Goal: Information Seeking & Learning: Learn about a topic

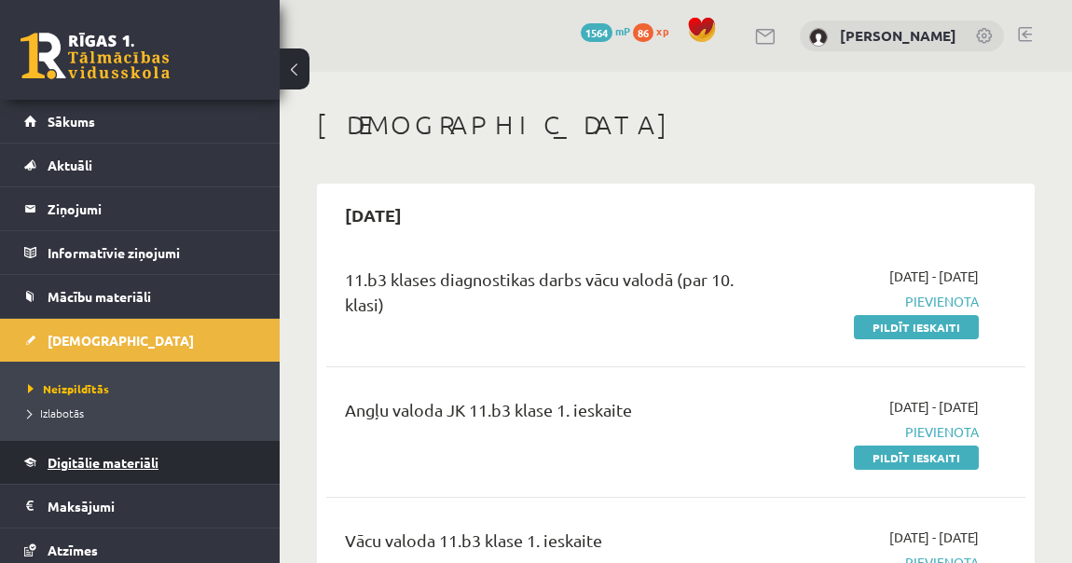
click at [130, 457] on span "Digitālie materiāli" at bounding box center [103, 462] width 111 height 17
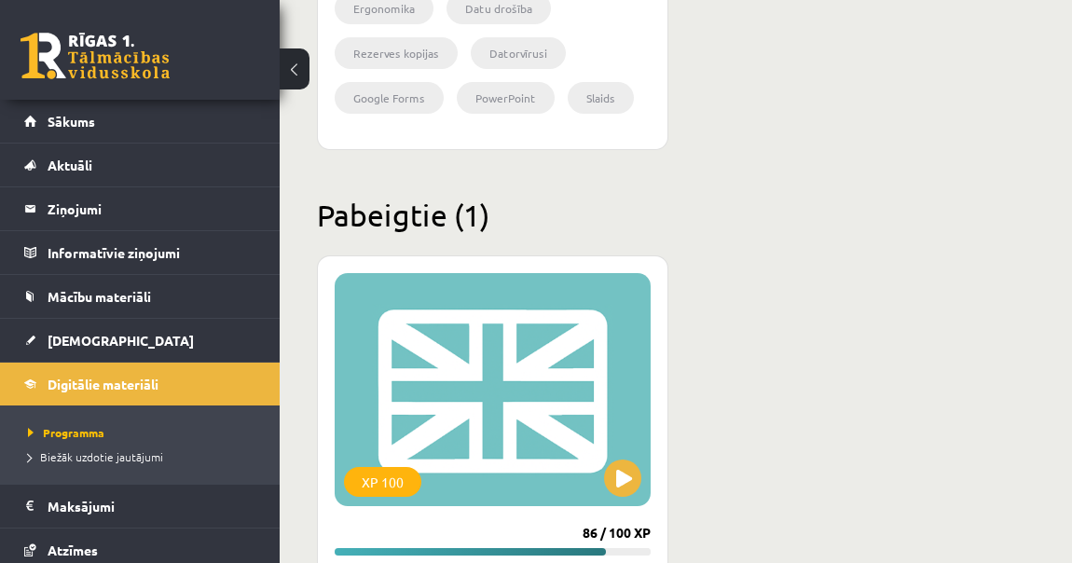
scroll to position [3424, 0]
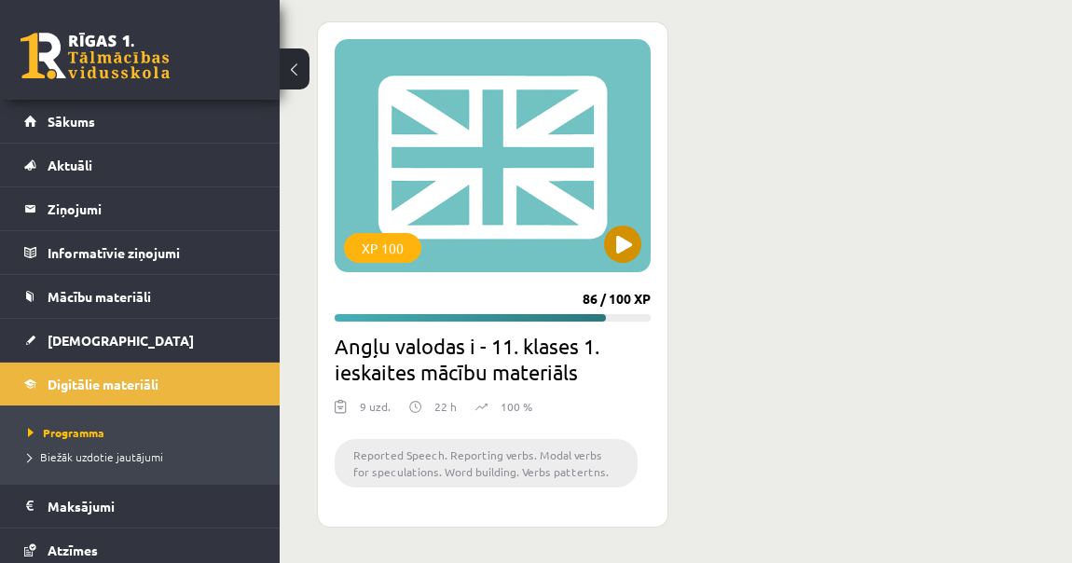
click at [431, 130] on div "XP 100" at bounding box center [493, 155] width 316 height 233
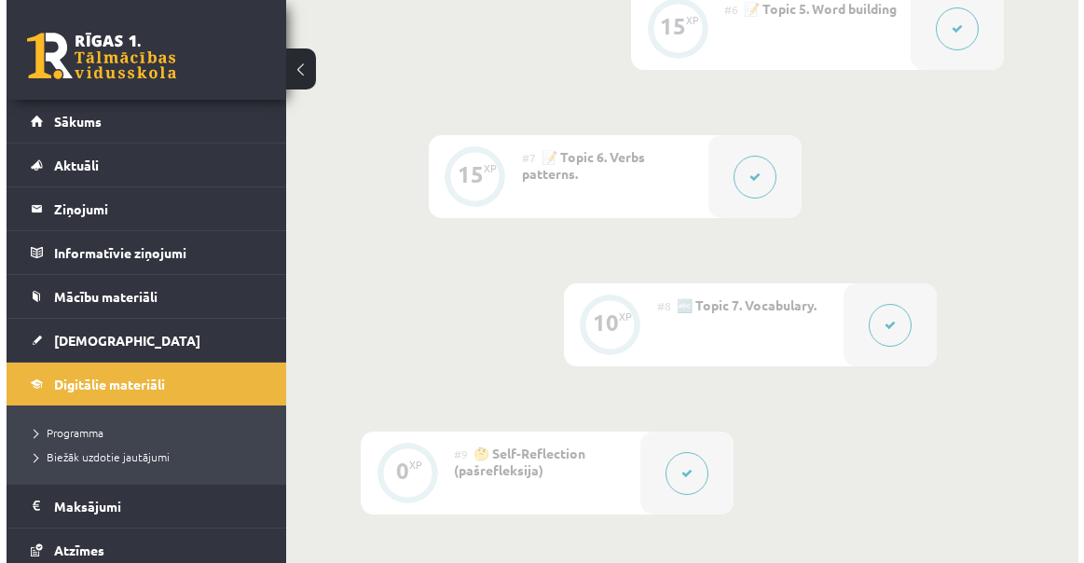
scroll to position [1355, 0]
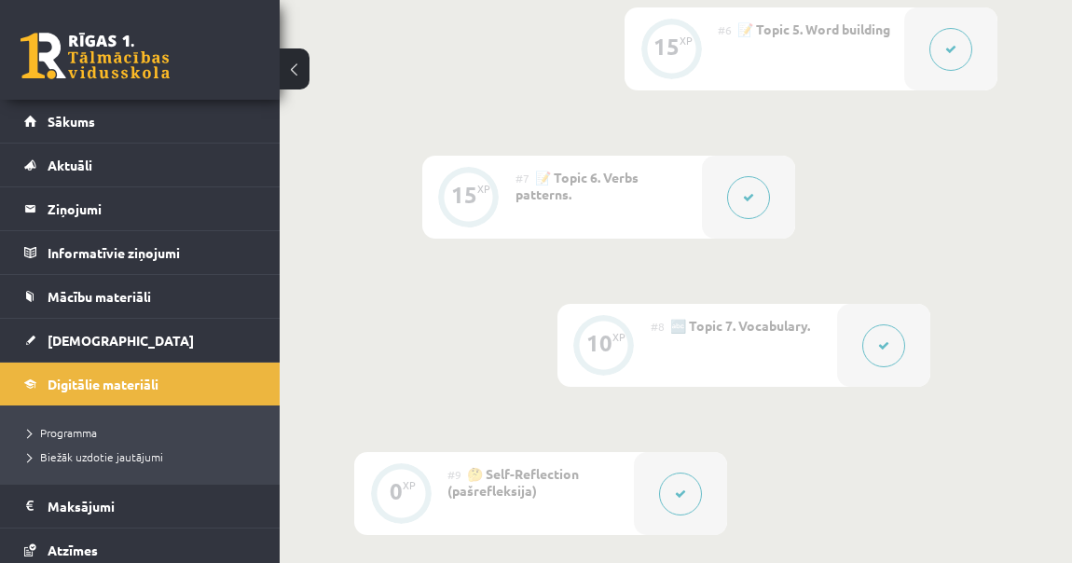
click at [777, 182] on div at bounding box center [748, 197] width 93 height 83
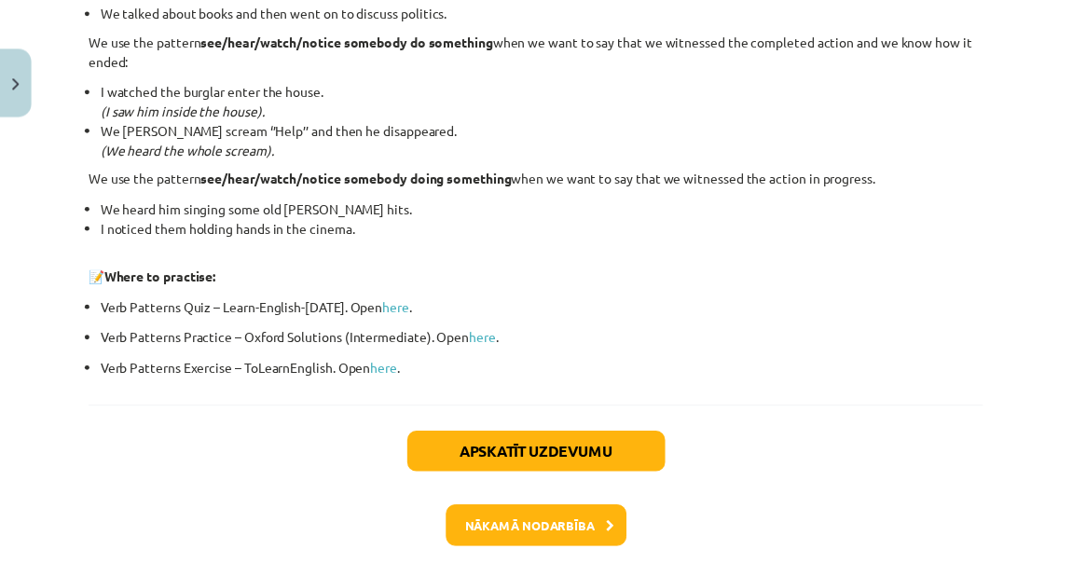
scroll to position [2674, 0]
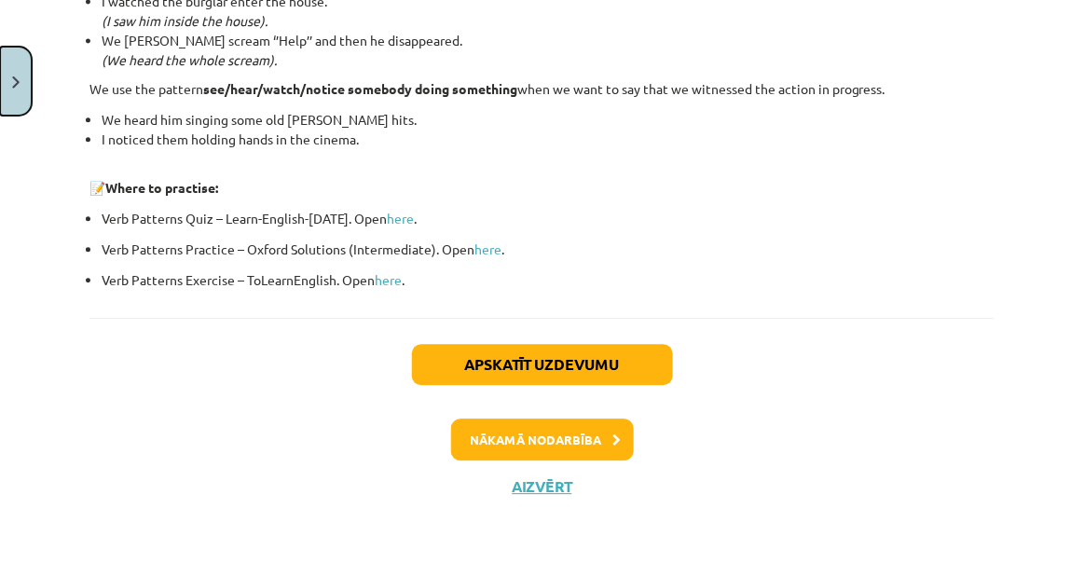
click at [21, 78] on button "Close" at bounding box center [16, 81] width 32 height 69
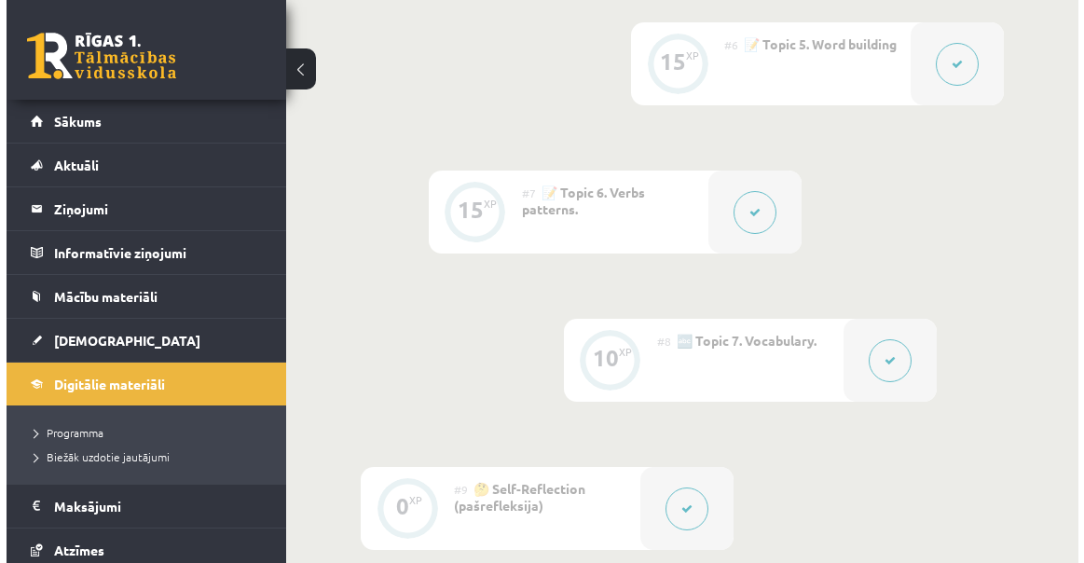
scroll to position [1186, 0]
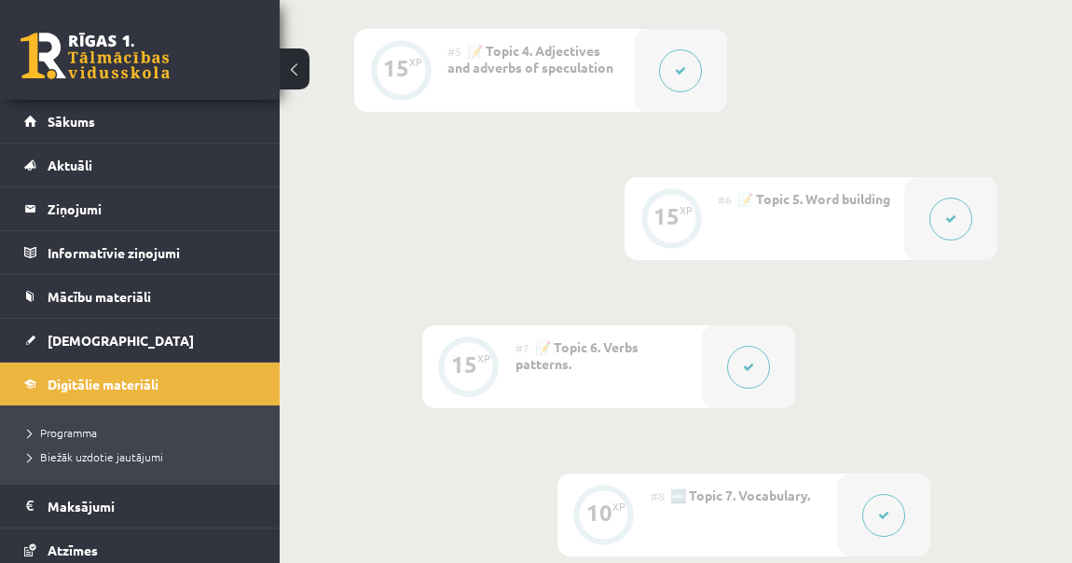
click at [946, 203] on button at bounding box center [950, 219] width 43 height 43
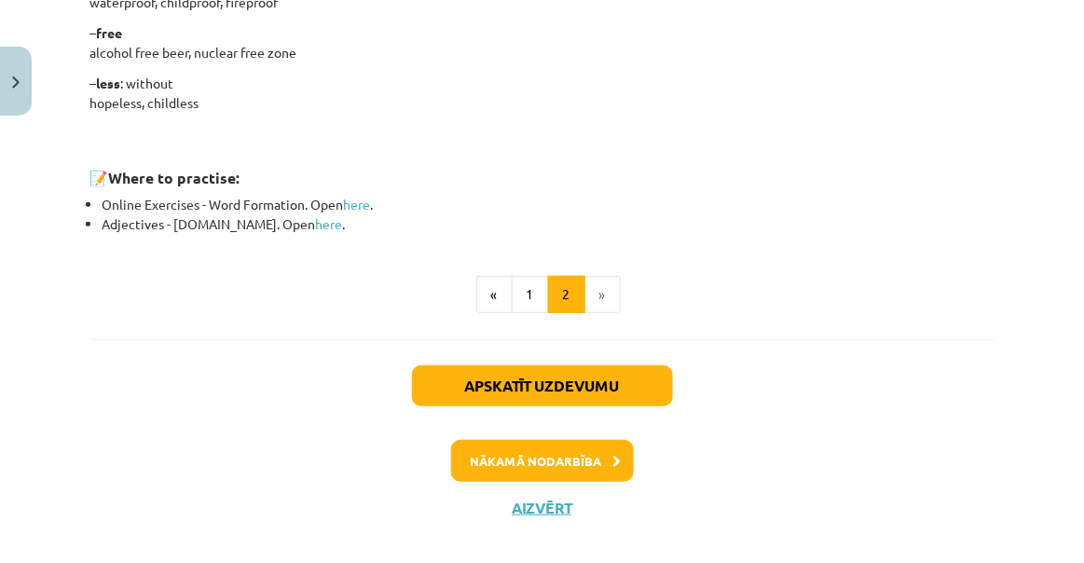
scroll to position [1776, 0]
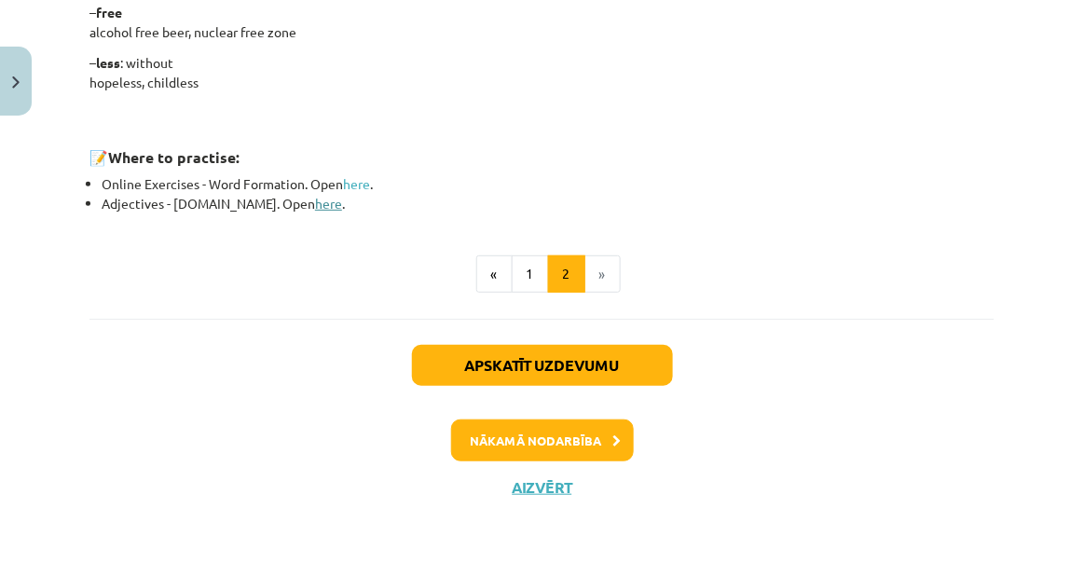
click at [315, 204] on link "here" at bounding box center [328, 203] width 27 height 17
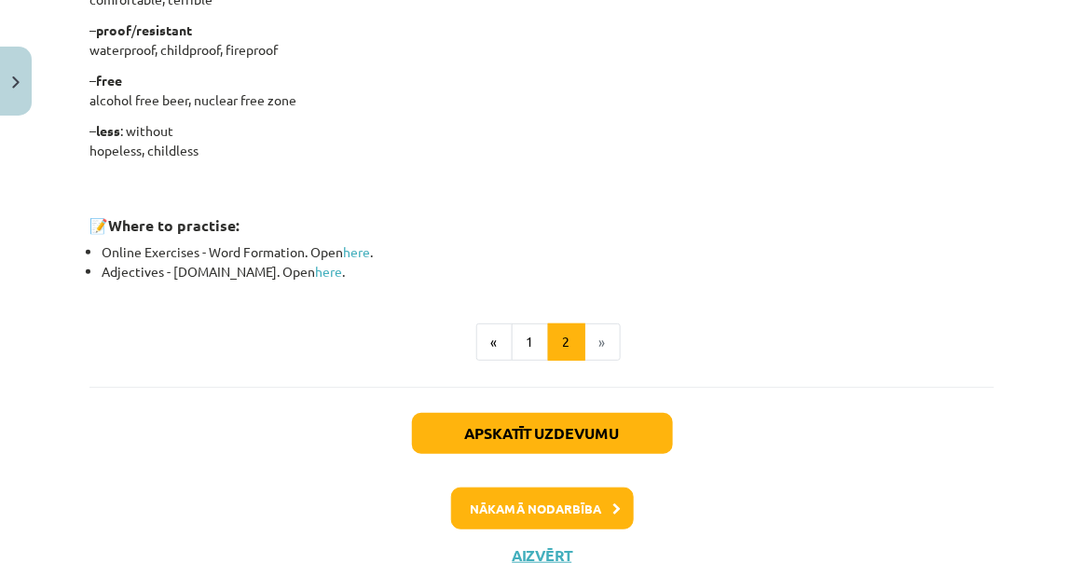
scroll to position [1691, 0]
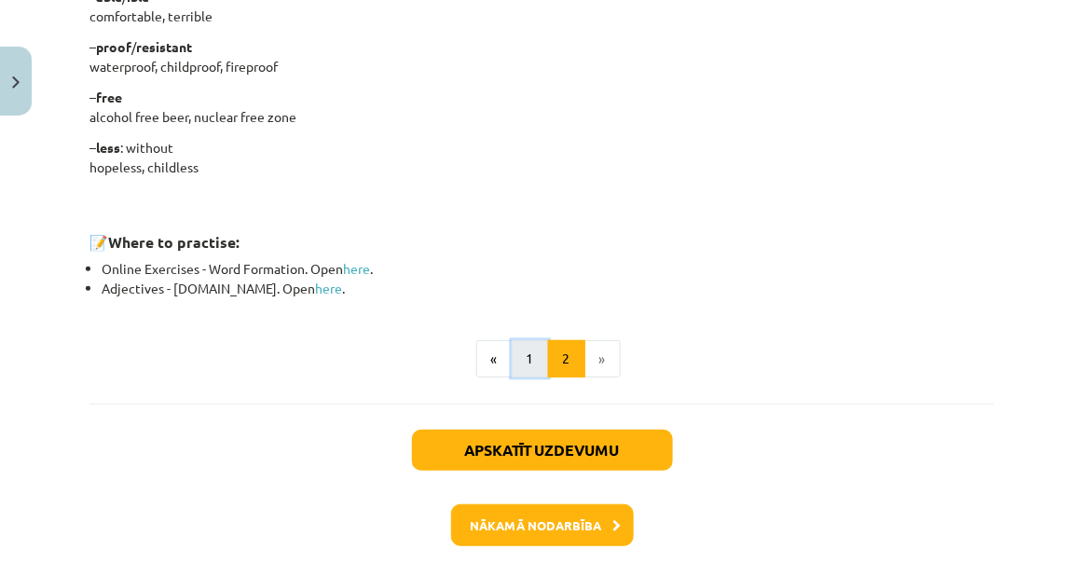
click at [525, 340] on button "1" at bounding box center [530, 358] width 37 height 37
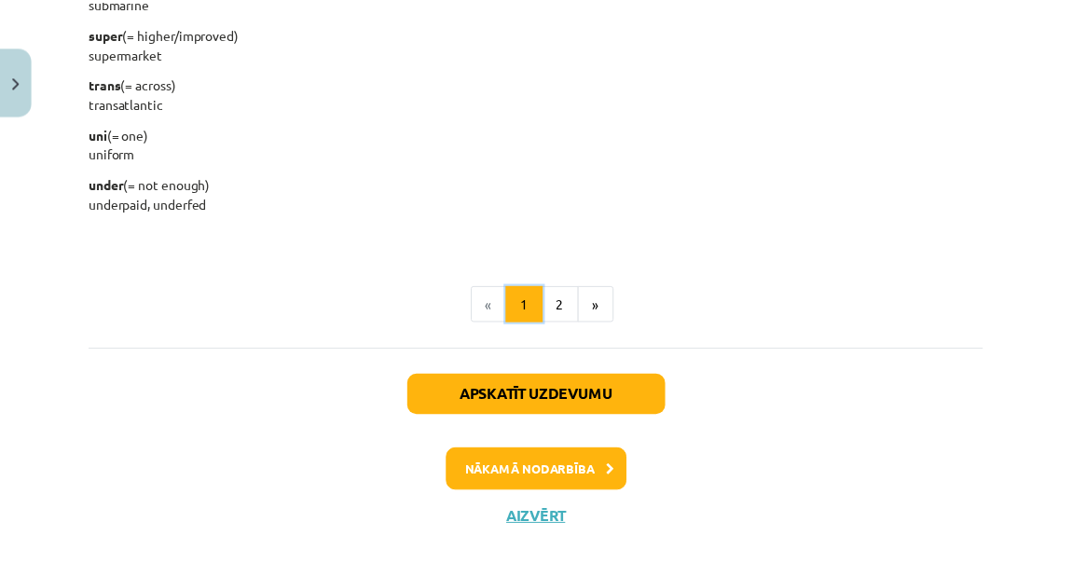
scroll to position [2537, 0]
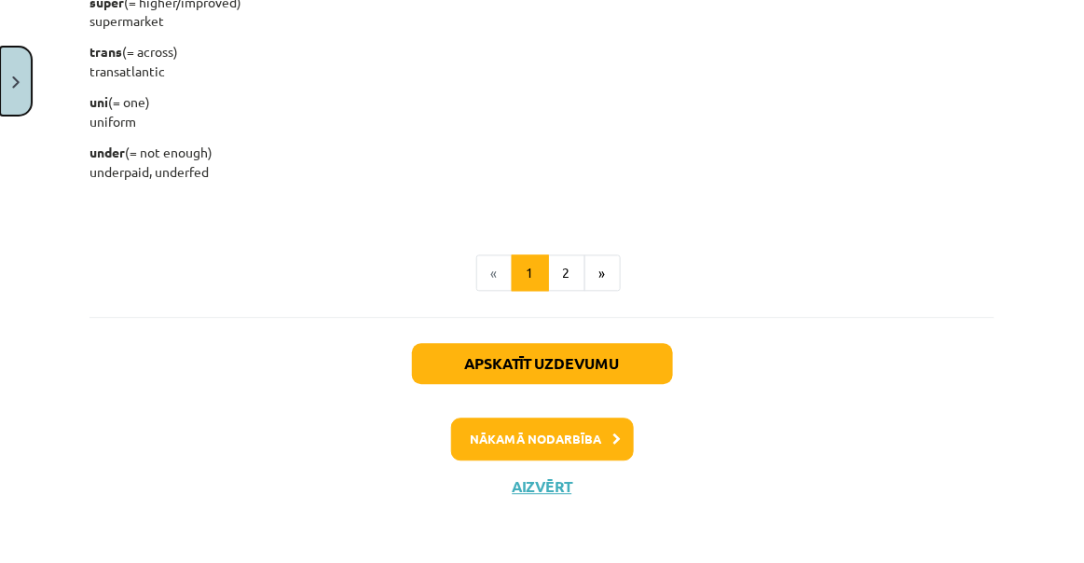
click at [15, 81] on img "Close" at bounding box center [15, 82] width 7 height 12
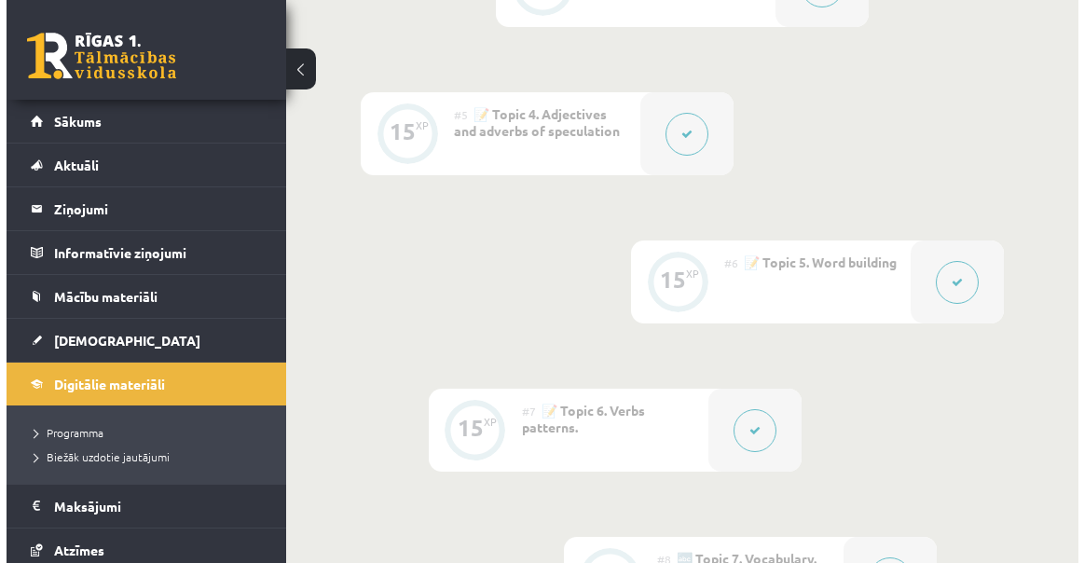
scroll to position [1101, 0]
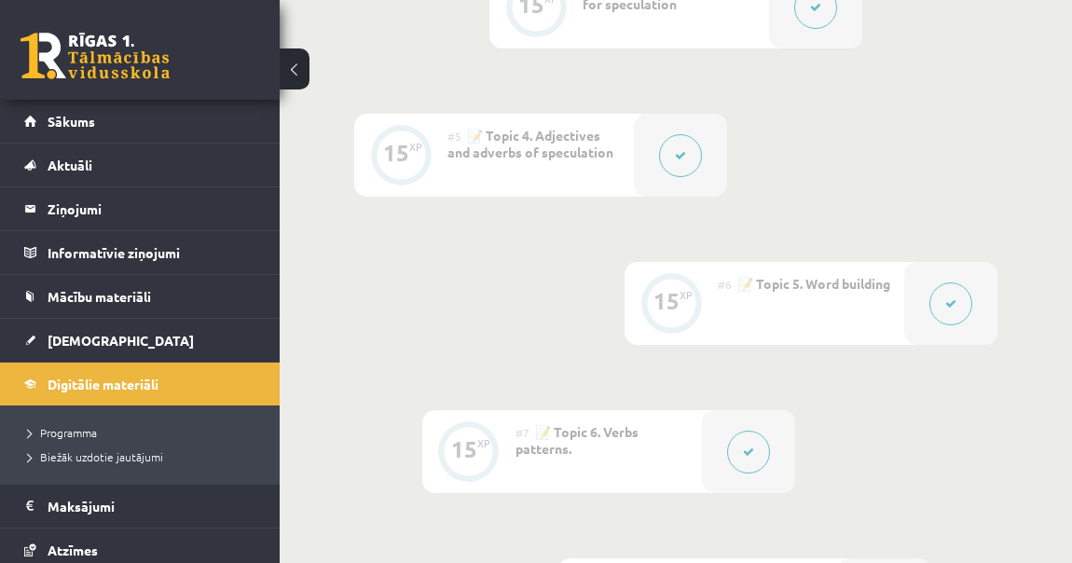
click at [686, 143] on button at bounding box center [680, 155] width 43 height 43
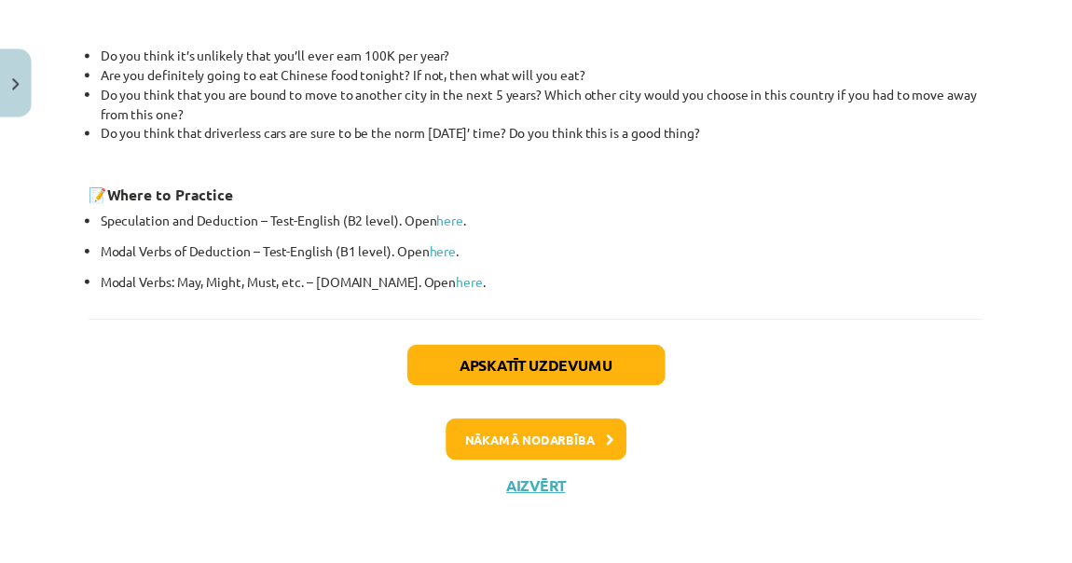
scroll to position [780, 0]
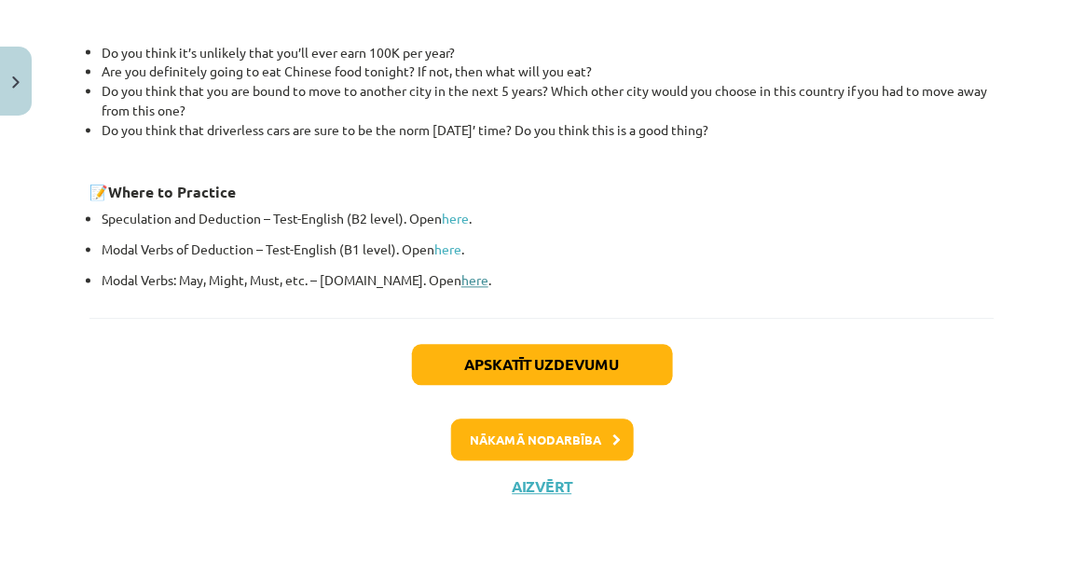
click at [461, 283] on link "here" at bounding box center [474, 280] width 27 height 17
click at [2, 73] on button "Close" at bounding box center [16, 81] width 32 height 69
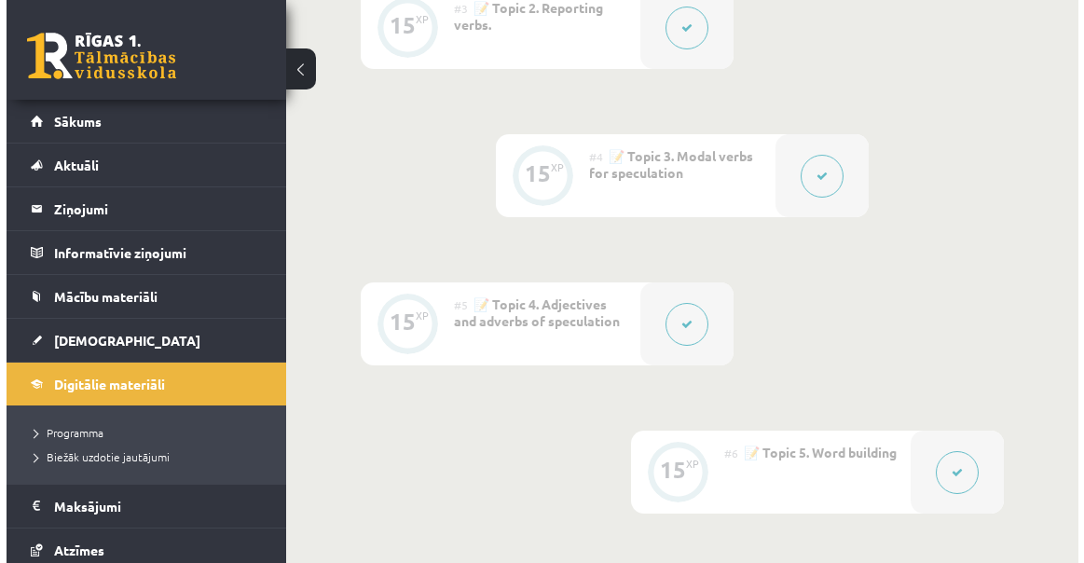
scroll to position [847, 0]
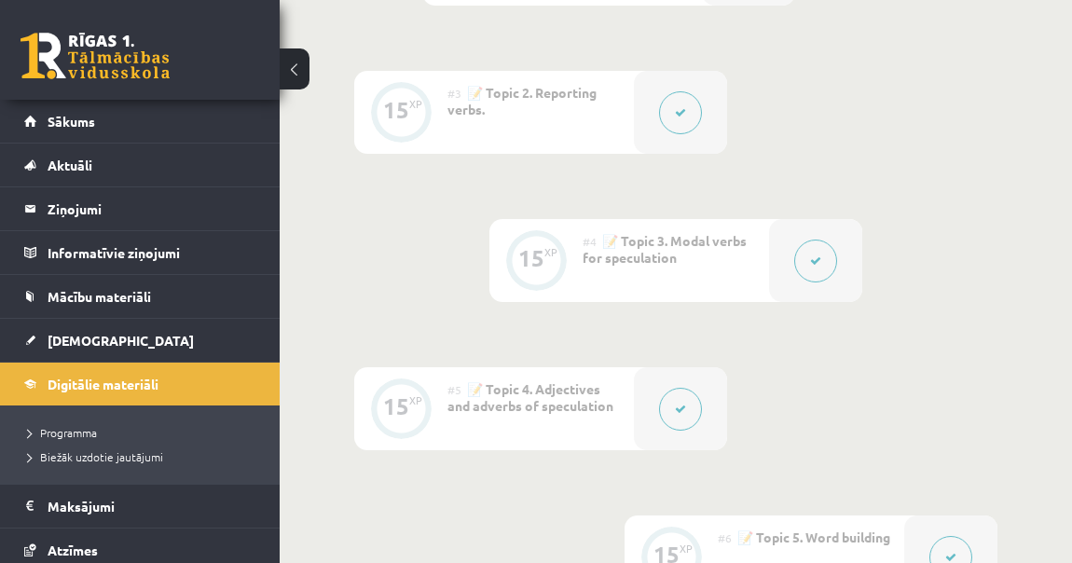
click at [791, 275] on div at bounding box center [815, 260] width 93 height 83
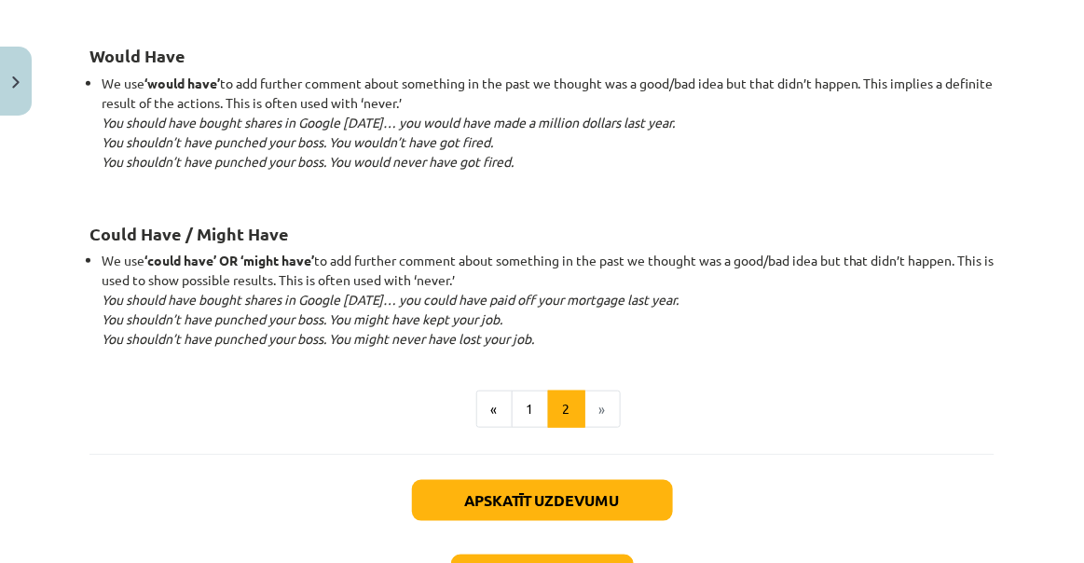
scroll to position [1999, 0]
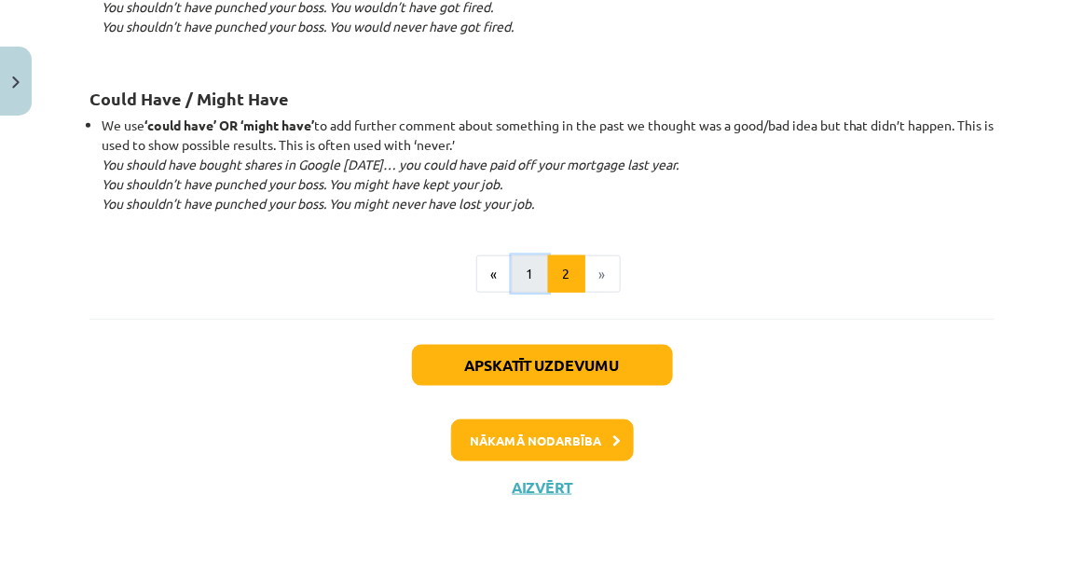
click at [528, 263] on button "1" at bounding box center [530, 273] width 37 height 37
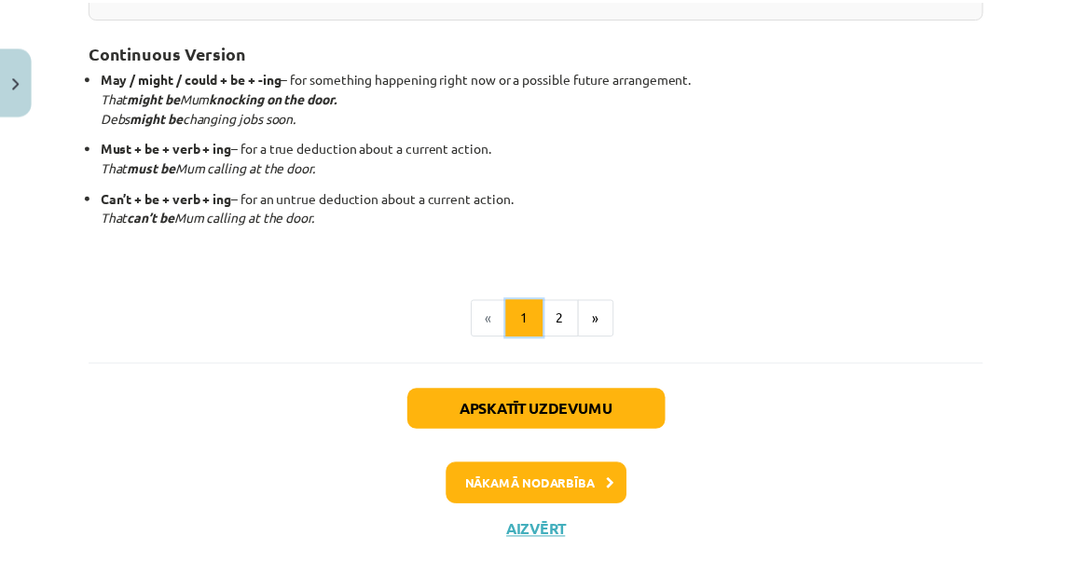
scroll to position [662, 0]
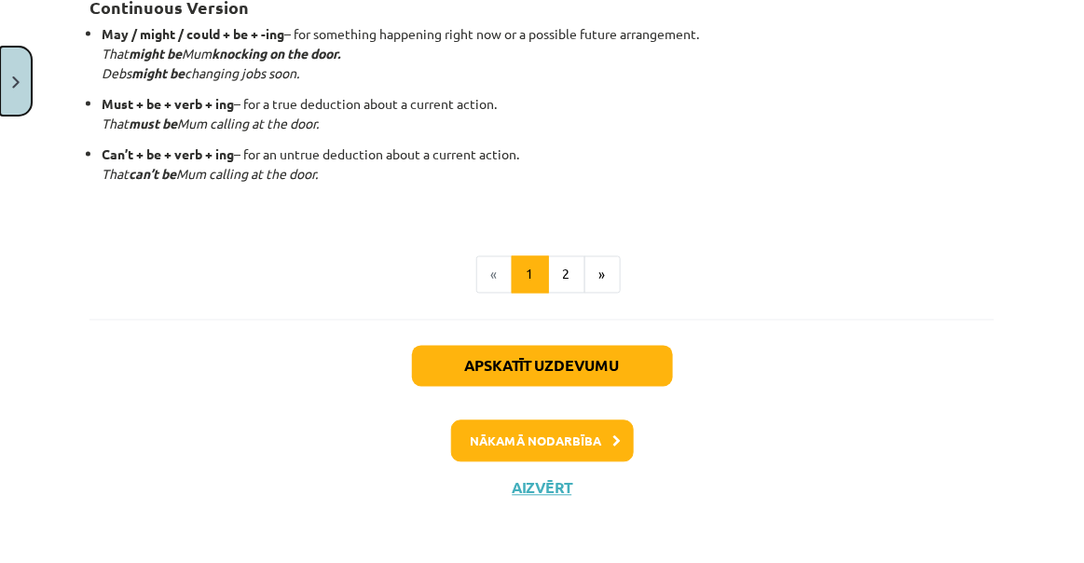
click at [14, 83] on img "Close" at bounding box center [15, 82] width 7 height 12
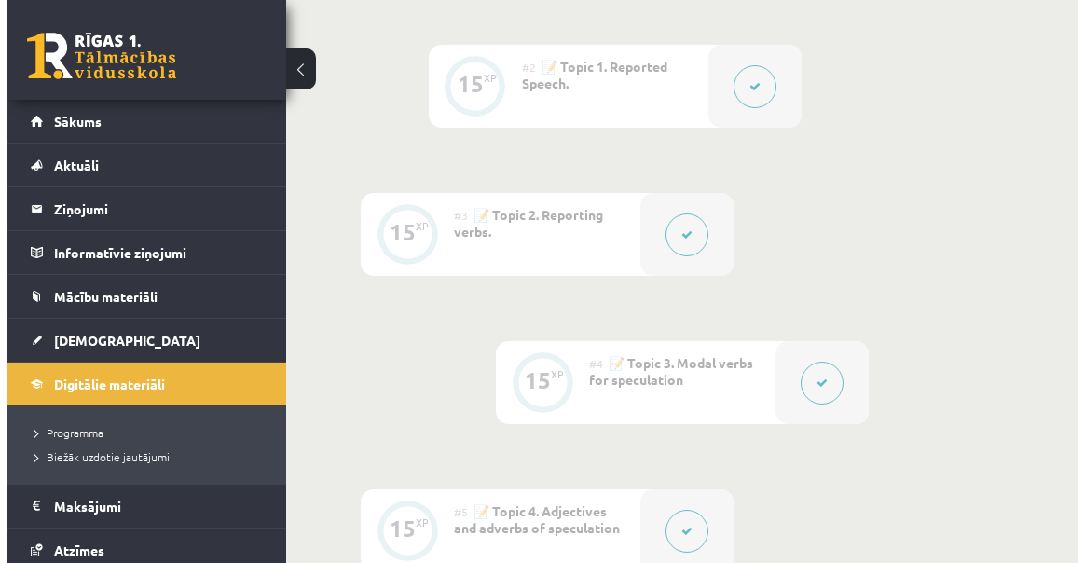
scroll to position [678, 0]
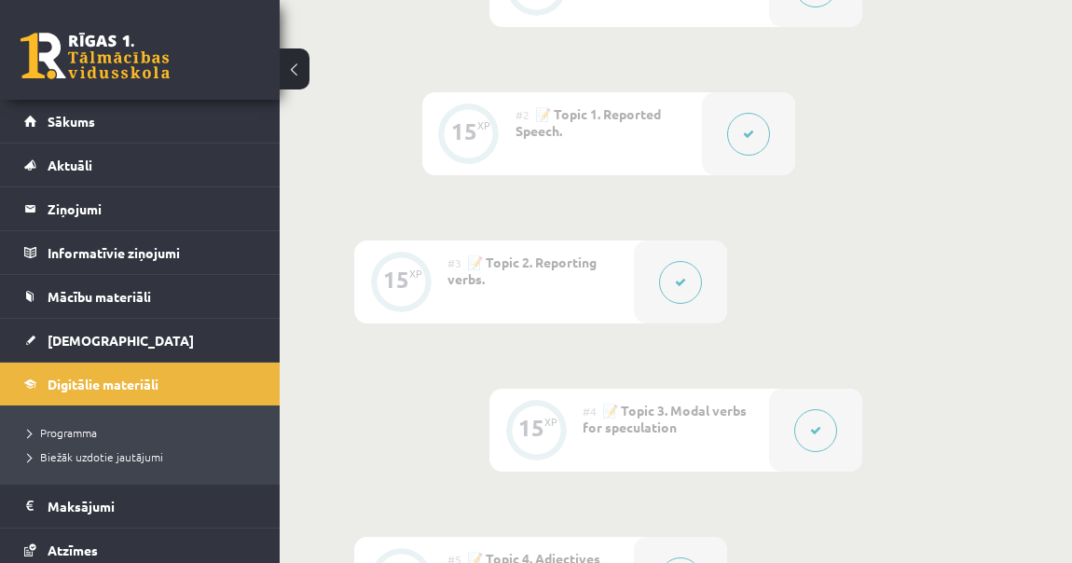
click at [717, 289] on div at bounding box center [680, 281] width 93 height 83
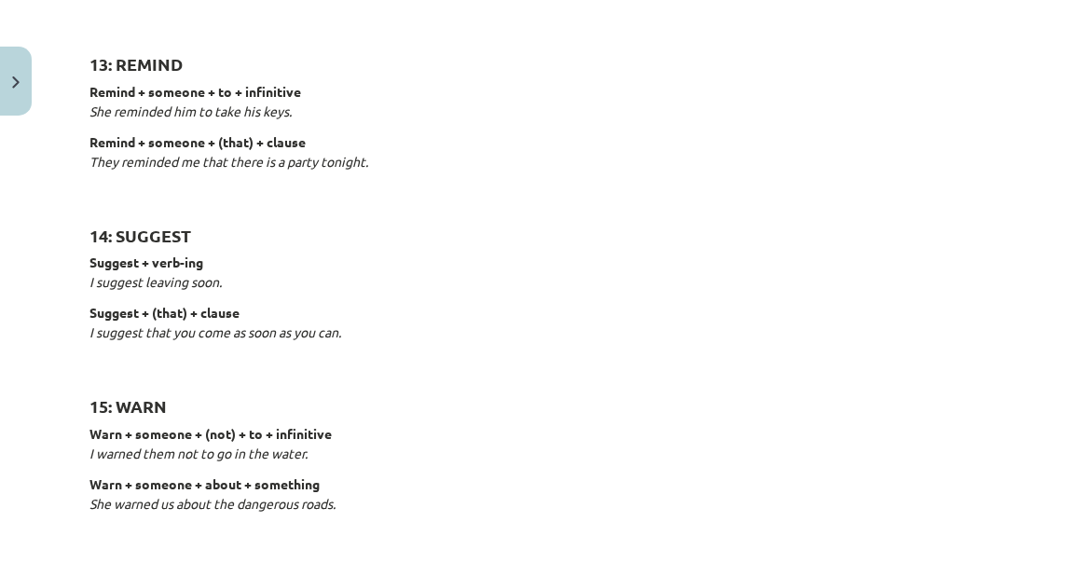
scroll to position [3092, 0]
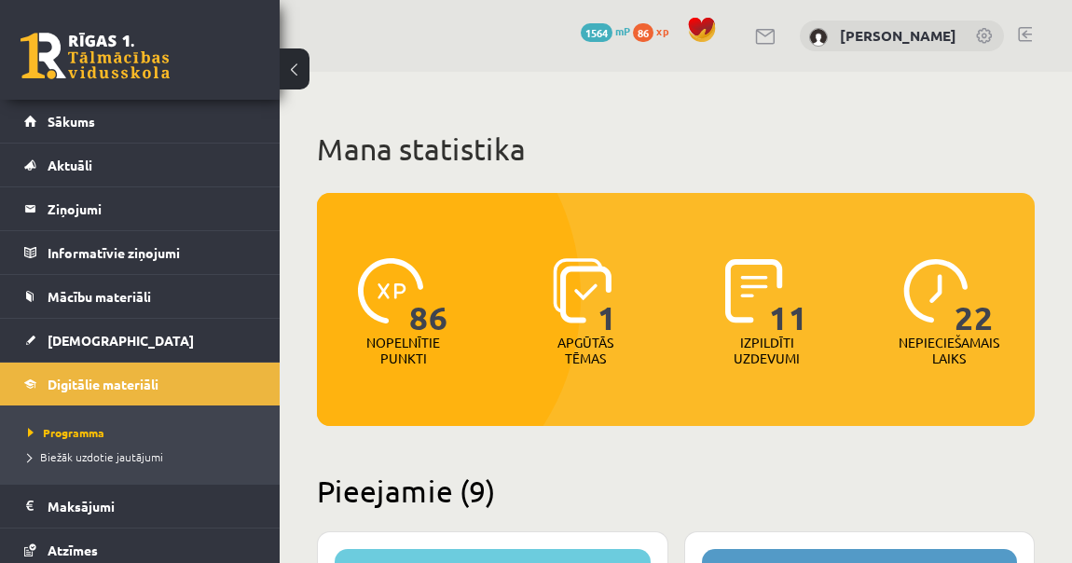
scroll to position [3424, 0]
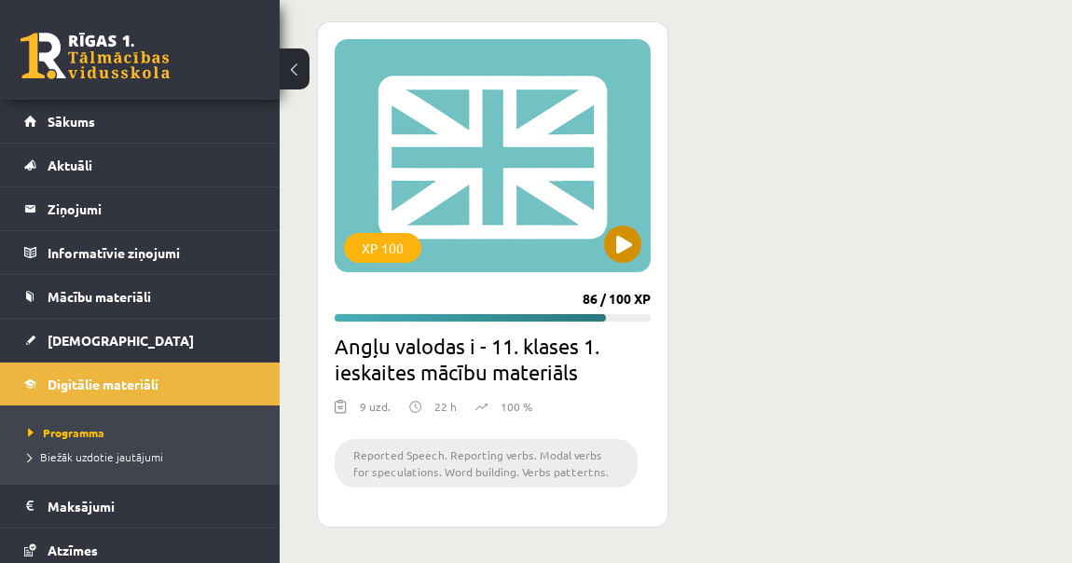
click at [604, 230] on div "XP 100" at bounding box center [493, 155] width 316 height 233
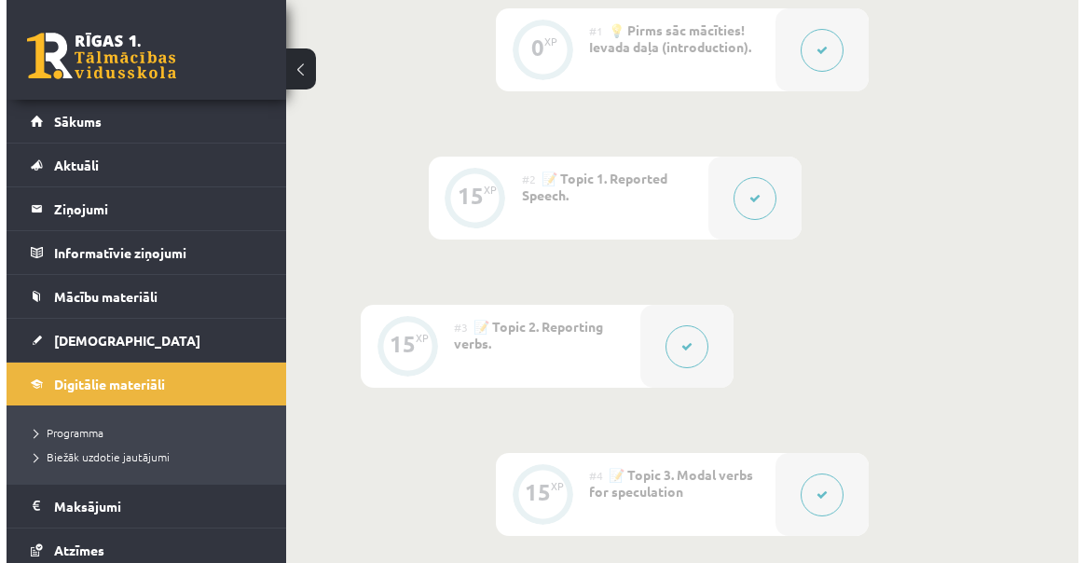
scroll to position [678, 0]
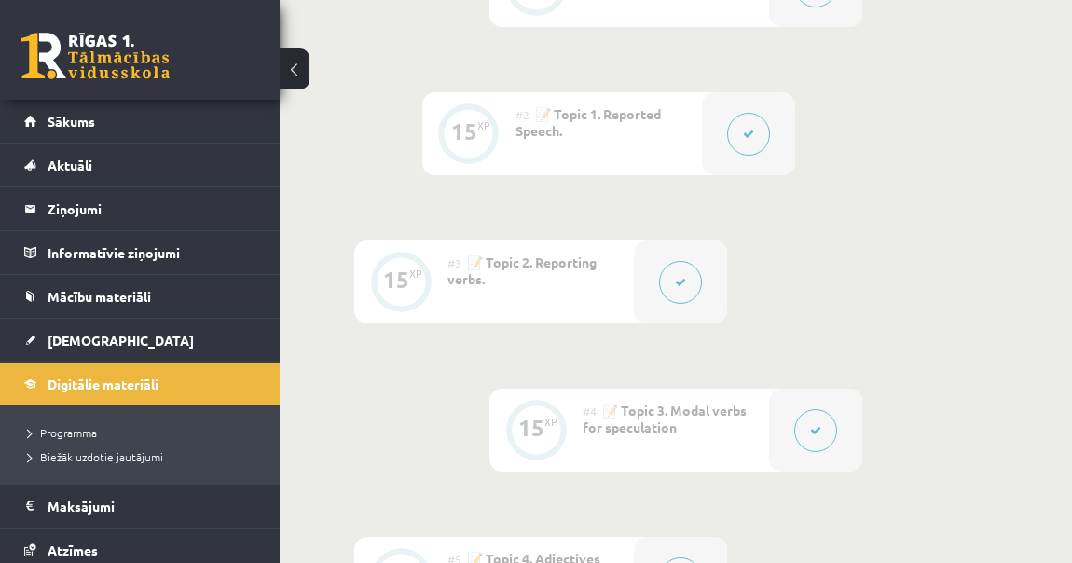
click at [770, 132] on div at bounding box center [748, 133] width 93 height 83
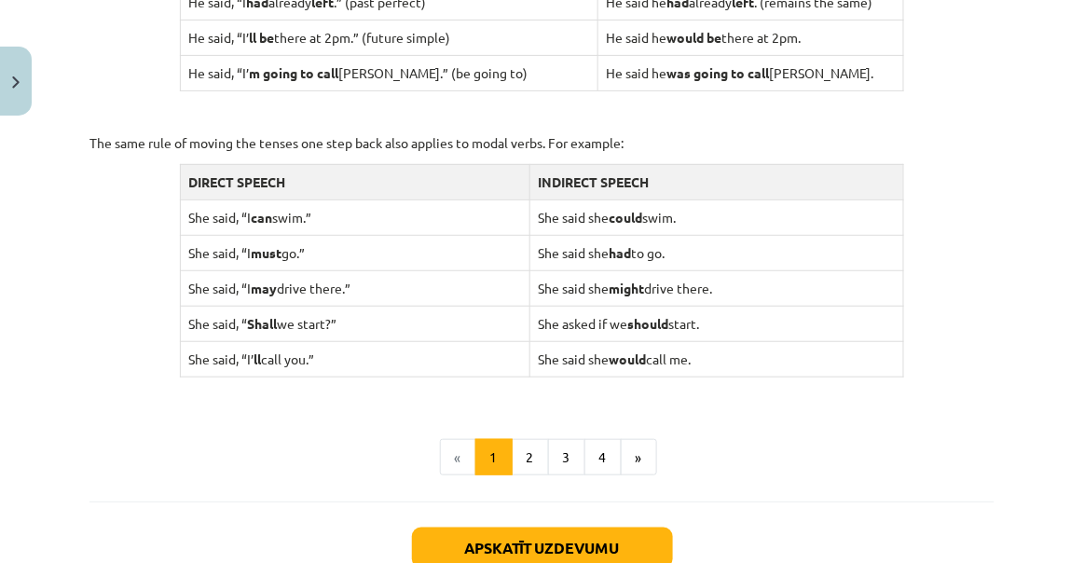
scroll to position [2004, 0]
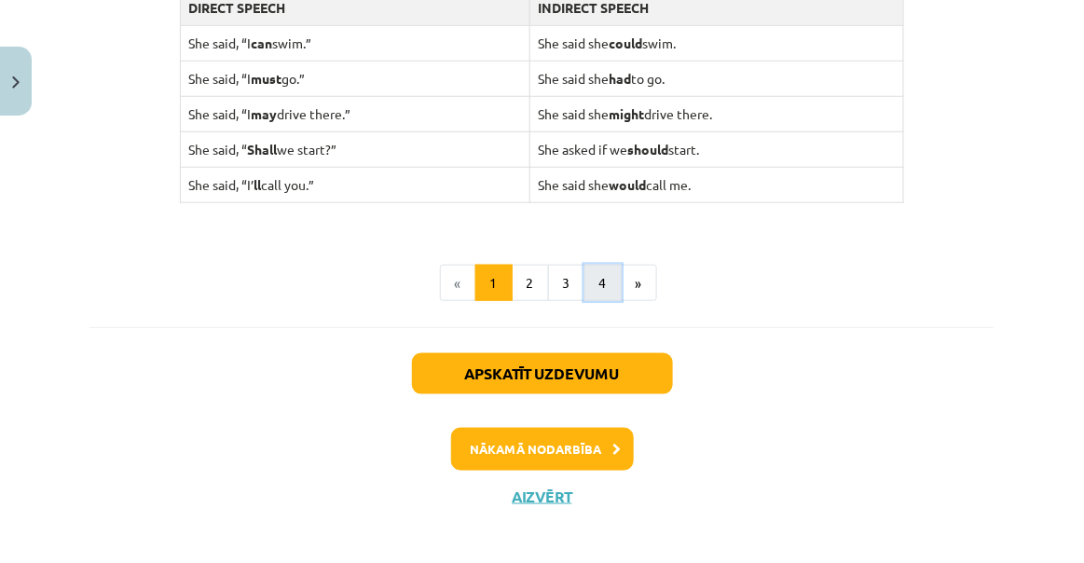
click at [602, 266] on button "4" at bounding box center [602, 283] width 37 height 37
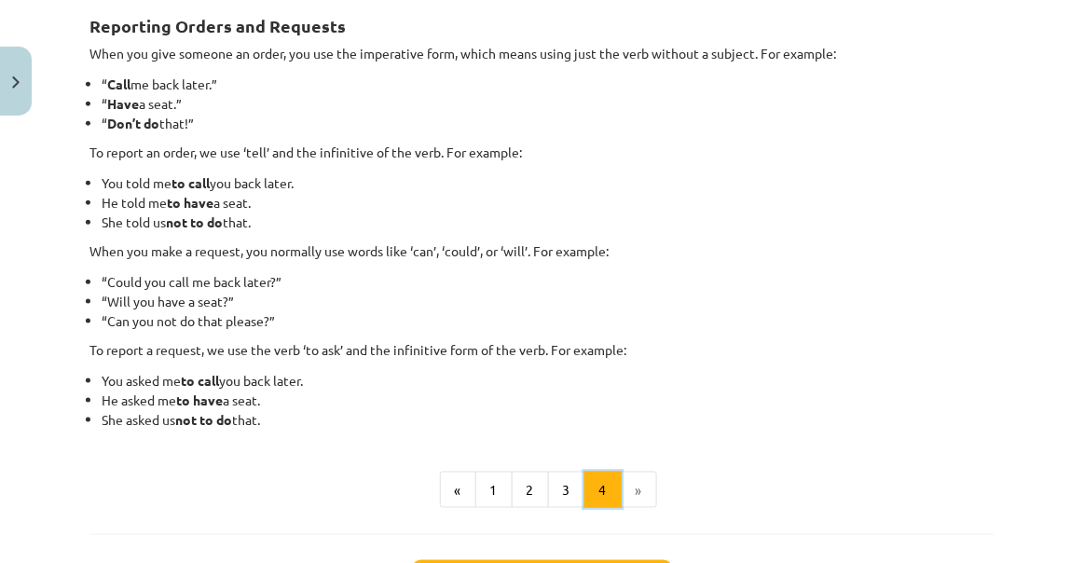
scroll to position [333, 0]
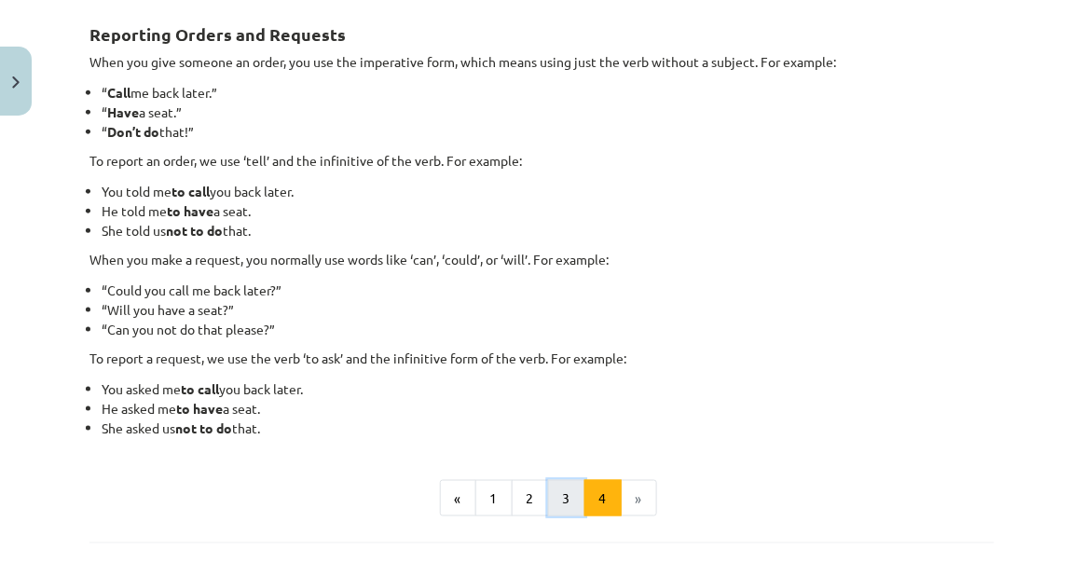
click at [569, 493] on button "3" at bounding box center [566, 498] width 37 height 37
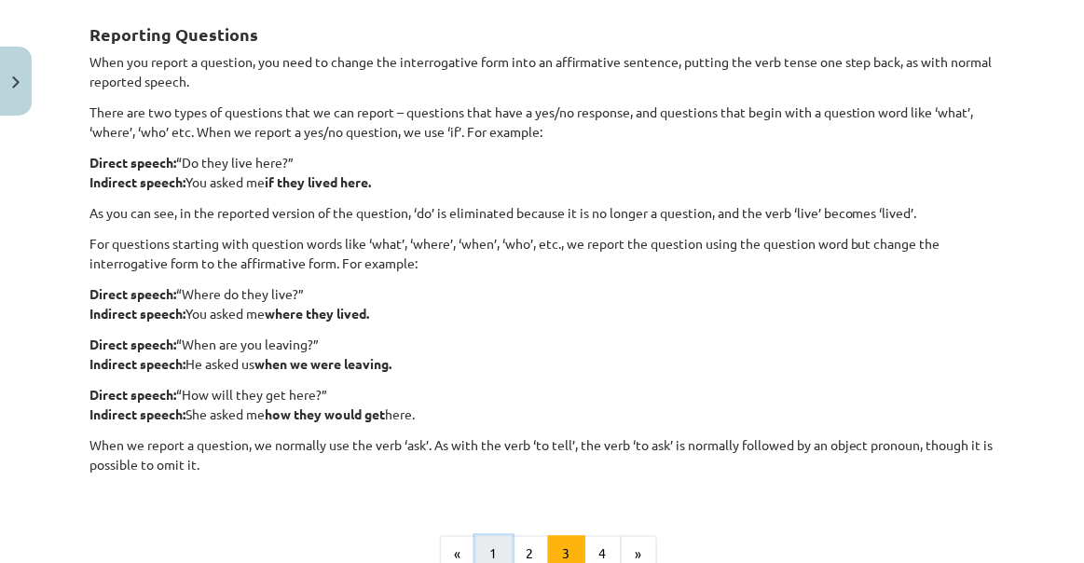
click at [502, 539] on button "1" at bounding box center [493, 554] width 37 height 37
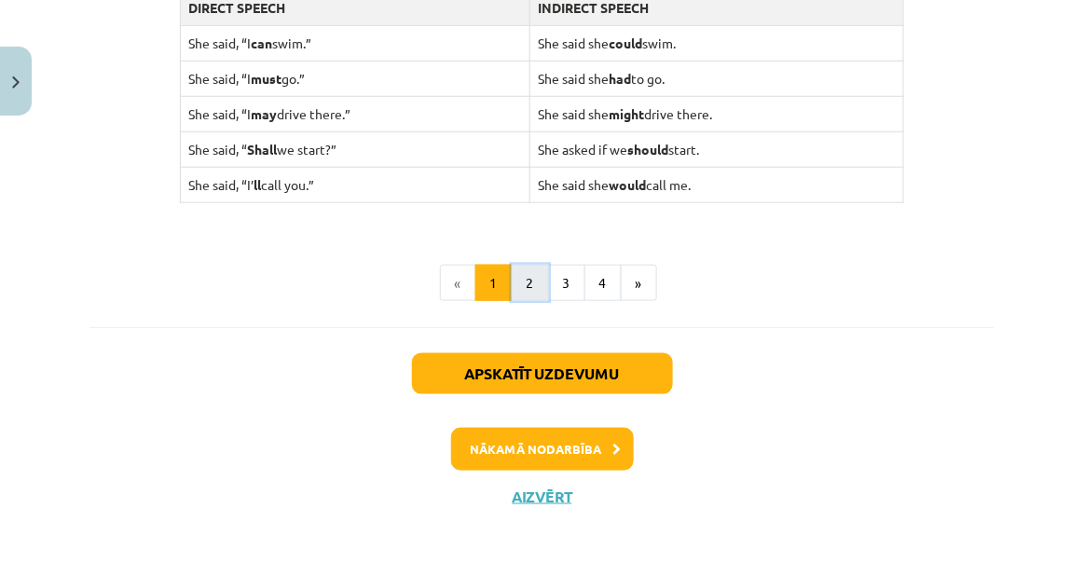
click at [540, 267] on button "2" at bounding box center [530, 283] width 37 height 37
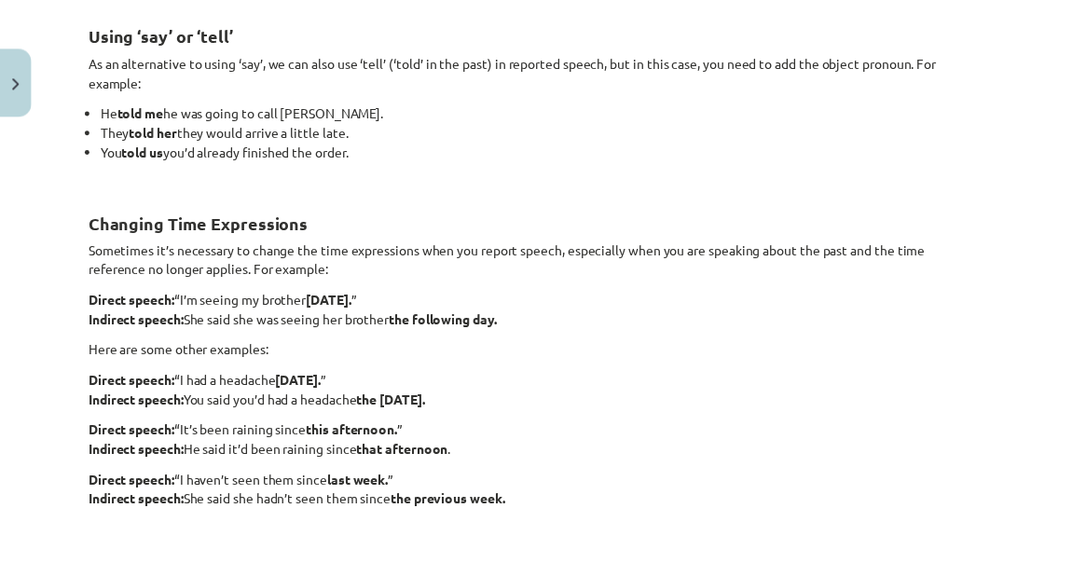
scroll to position [652, 0]
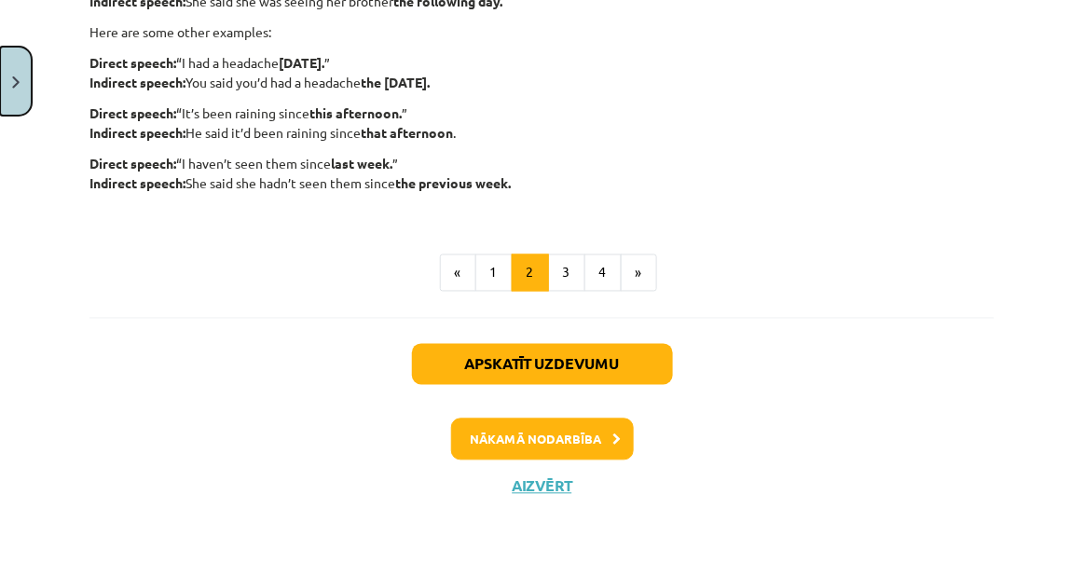
click at [13, 70] on button "Close" at bounding box center [16, 81] width 32 height 69
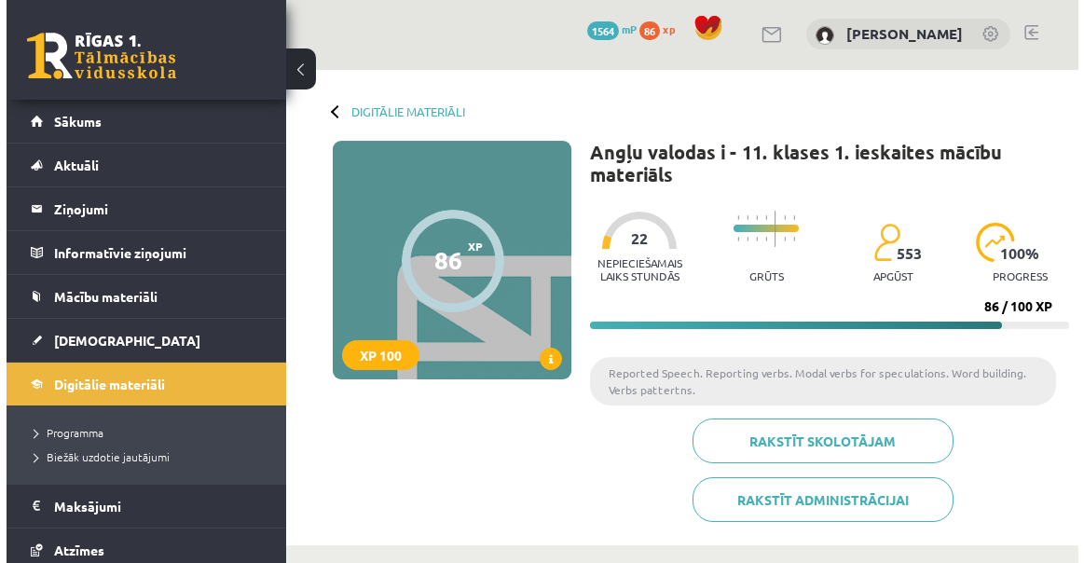
scroll to position [0, 0]
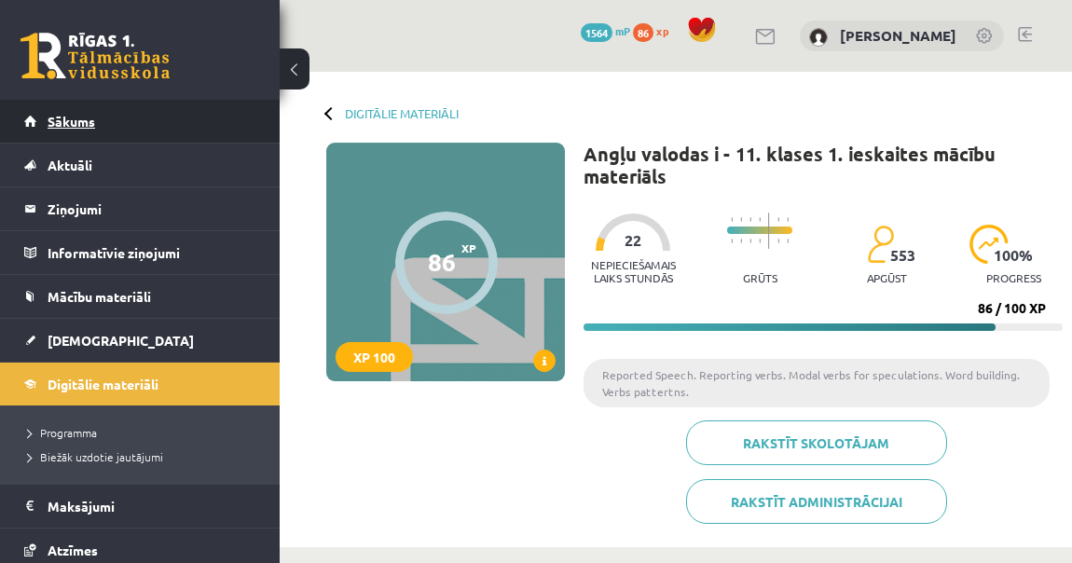
click at [114, 131] on link "Sākums" at bounding box center [140, 121] width 232 height 43
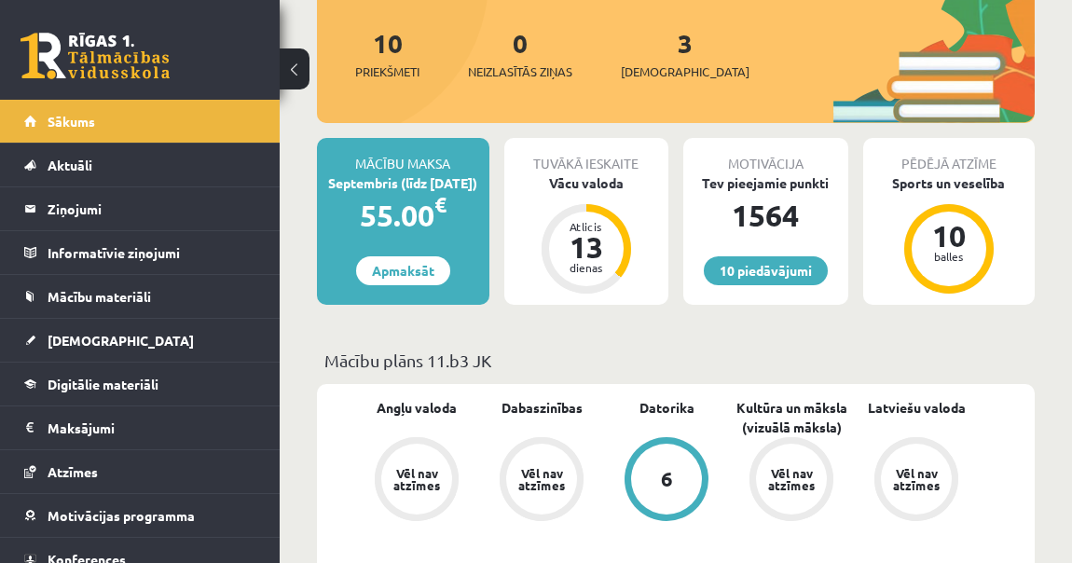
scroll to position [254, 0]
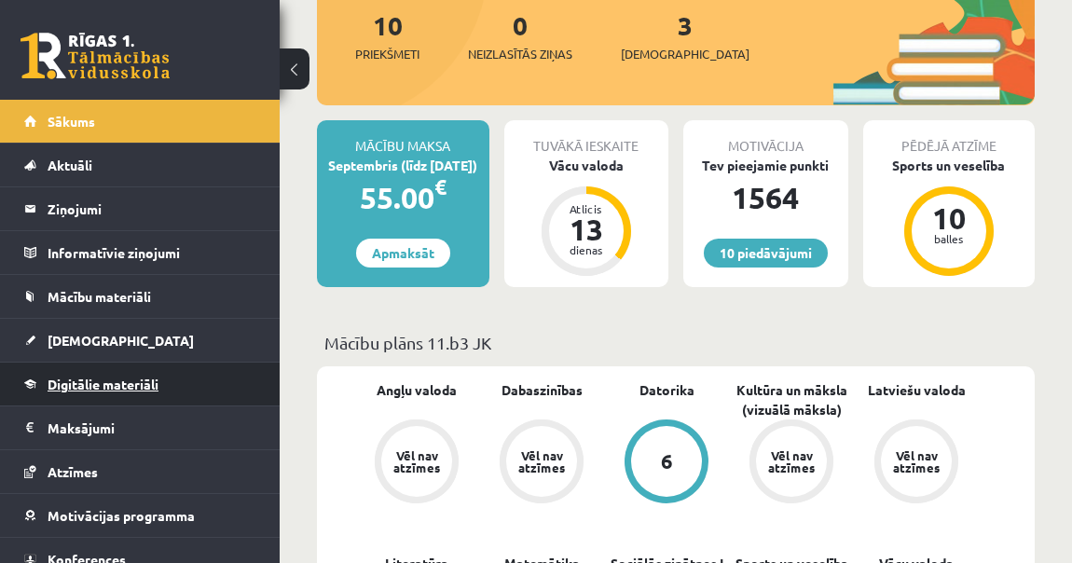
click at [117, 396] on link "Digitālie materiāli" at bounding box center [140, 384] width 232 height 43
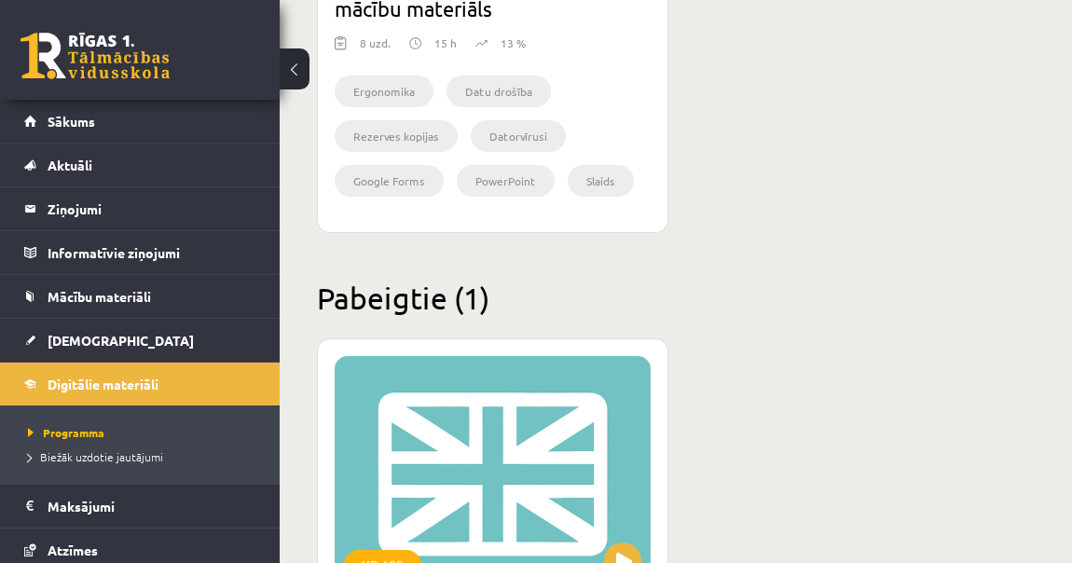
scroll to position [3424, 0]
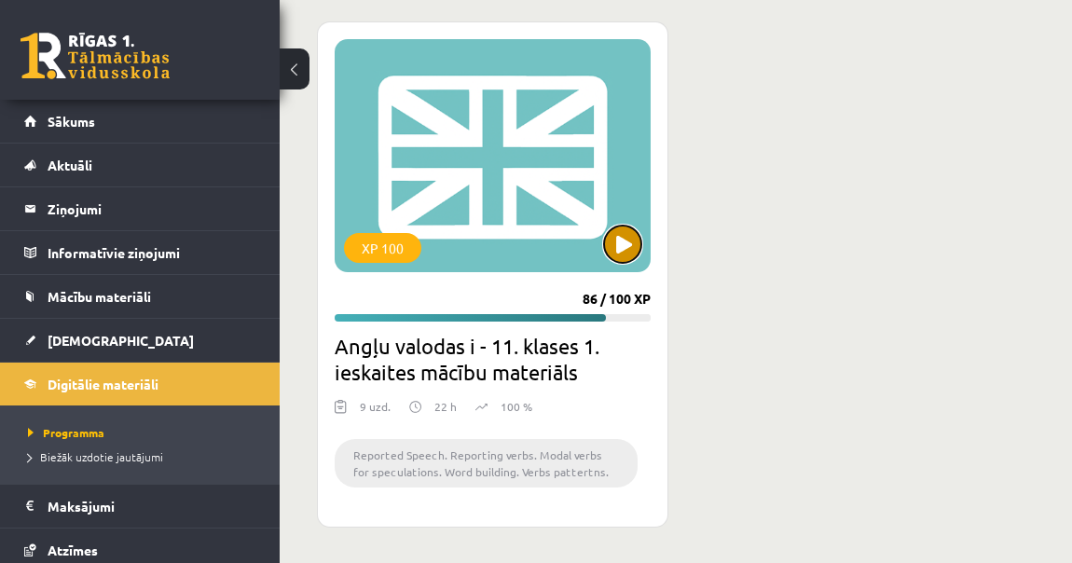
click at [616, 240] on button at bounding box center [622, 244] width 37 height 37
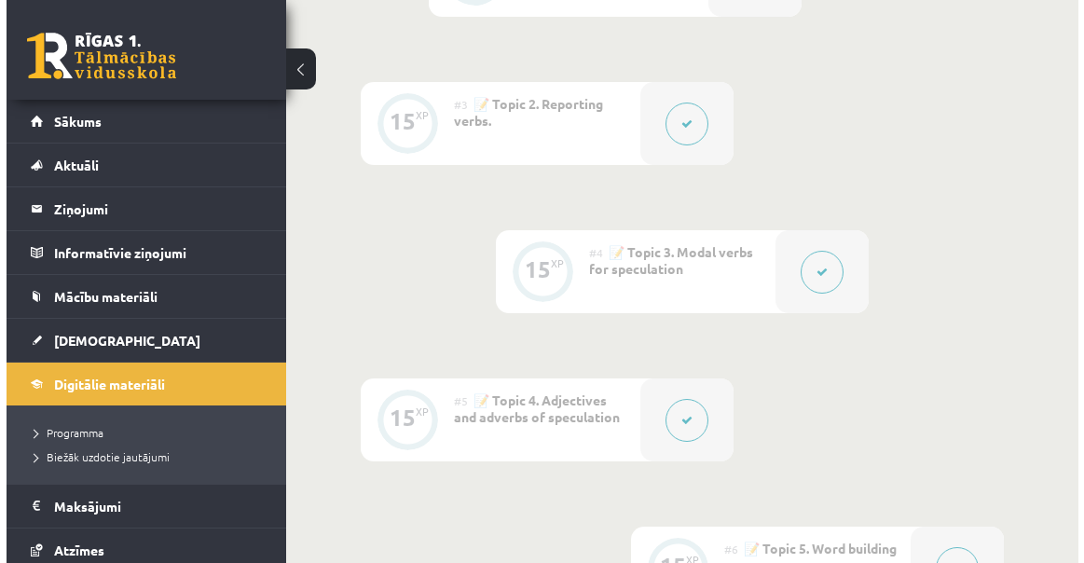
scroll to position [847, 0]
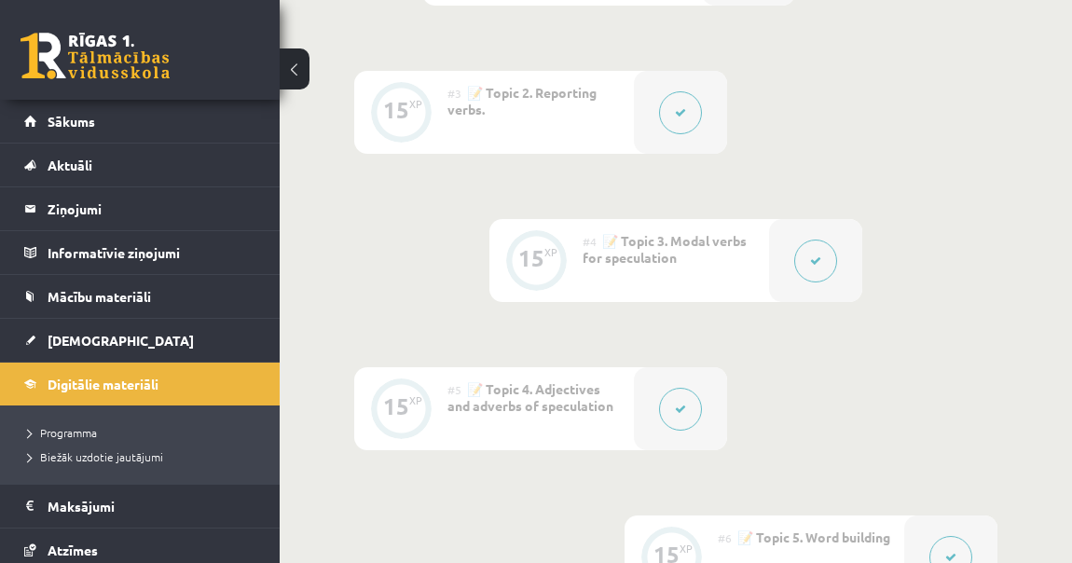
click at [805, 271] on button at bounding box center [815, 261] width 43 height 43
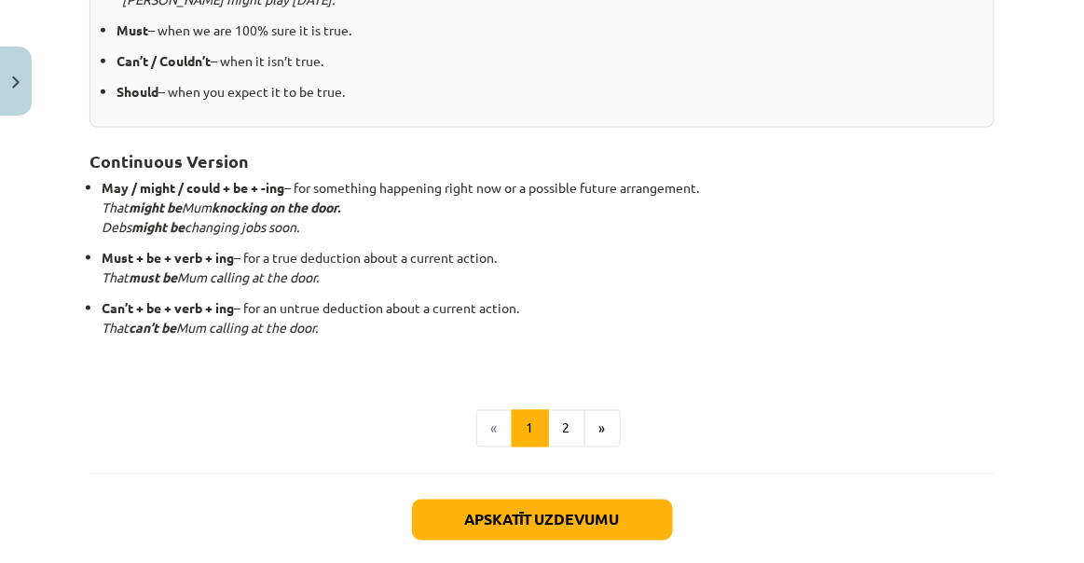
scroll to position [662, 0]
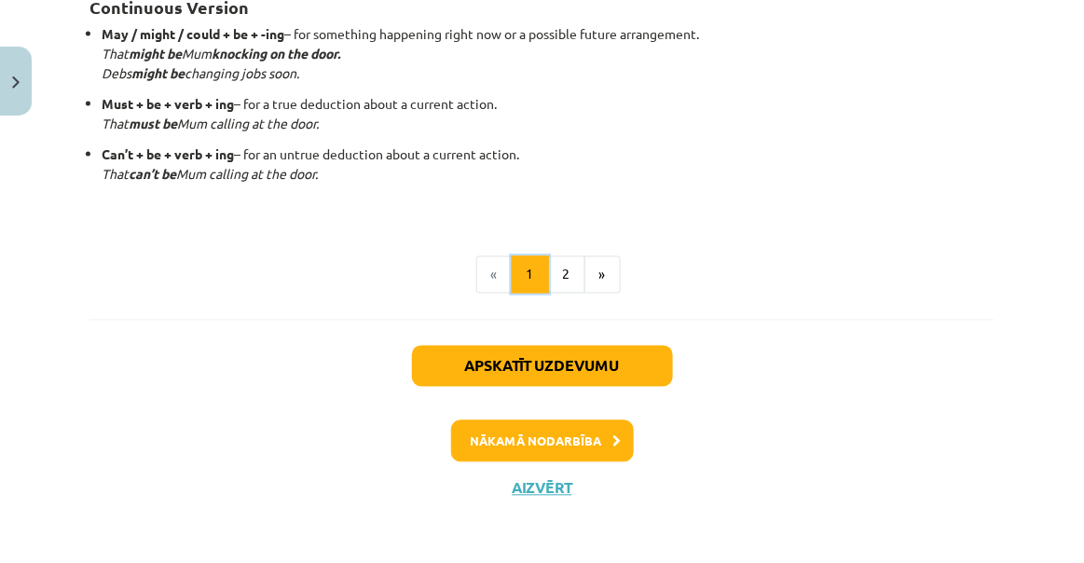
click at [542, 282] on button "1" at bounding box center [530, 274] width 37 height 37
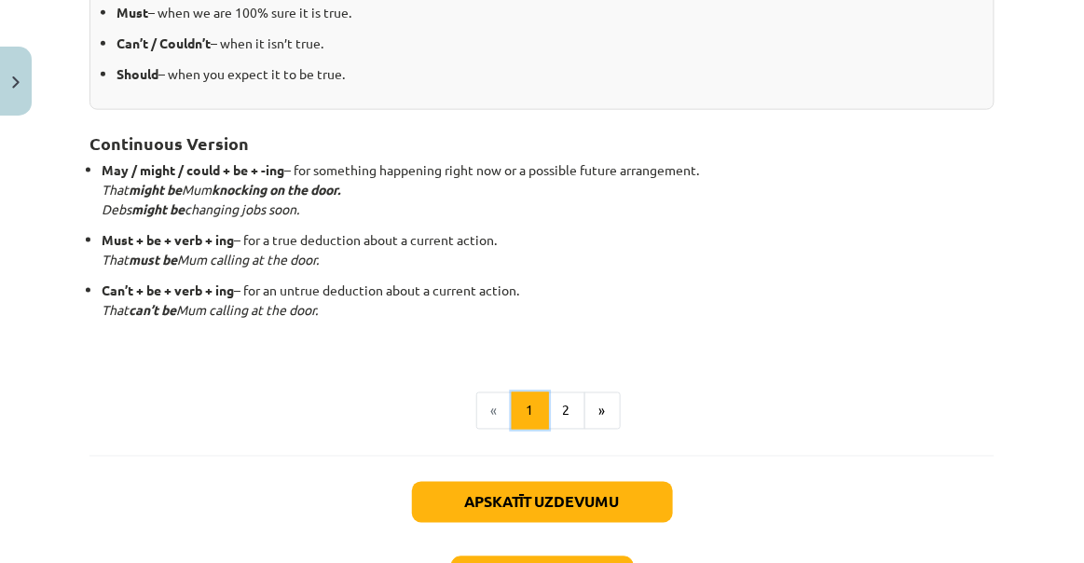
scroll to position [587, 0]
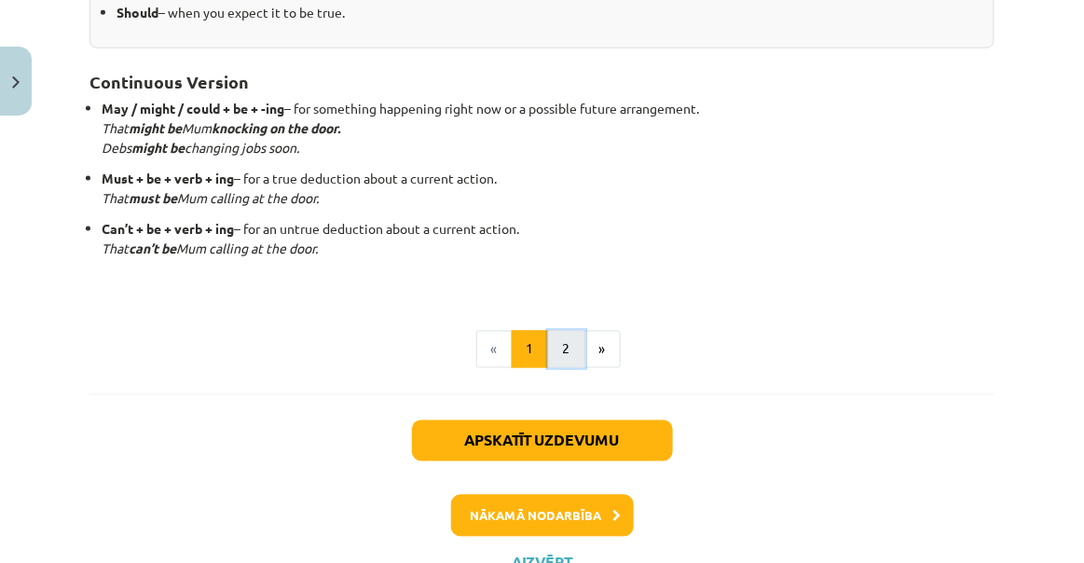
click at [570, 348] on button "2" at bounding box center [566, 349] width 37 height 37
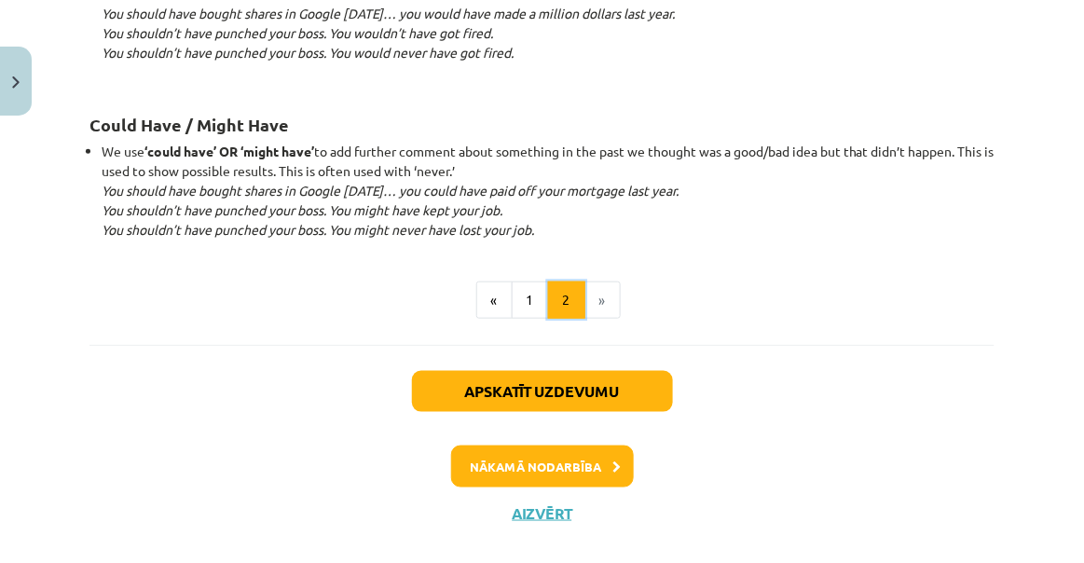
scroll to position [1999, 0]
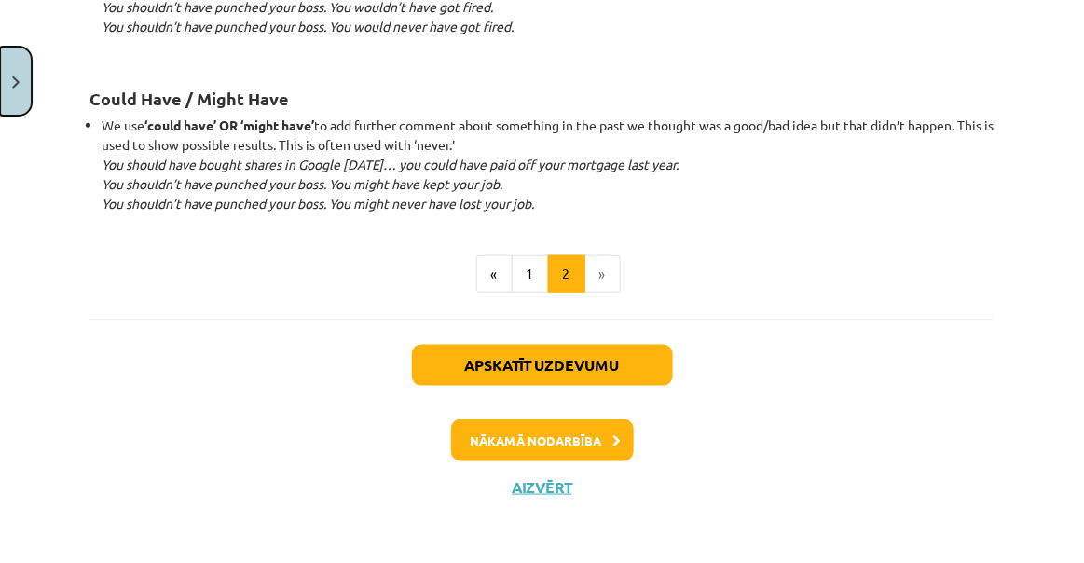
click at [5, 70] on button "Close" at bounding box center [16, 81] width 32 height 69
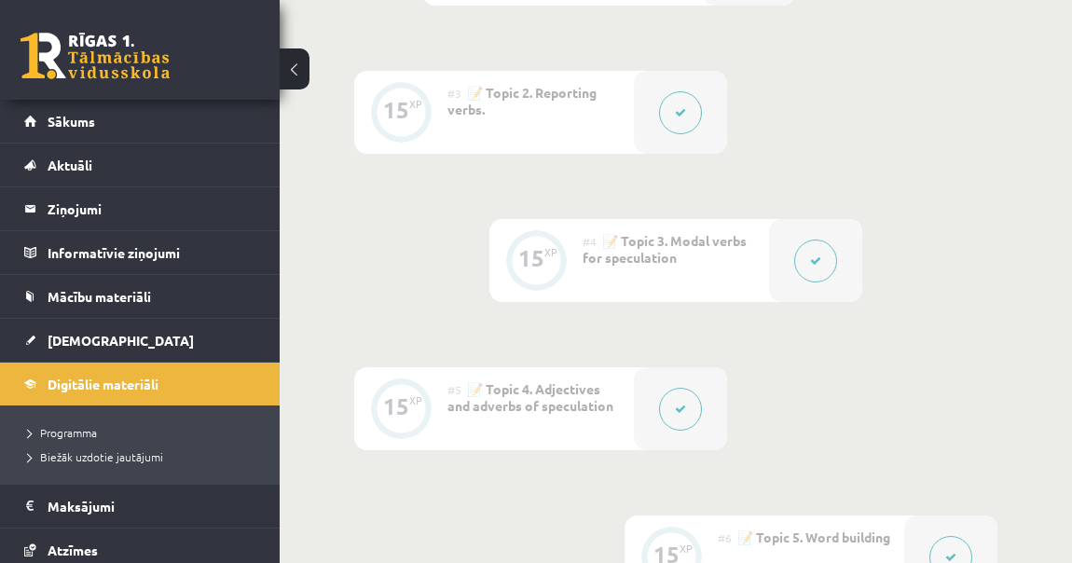
click at [693, 412] on button at bounding box center [680, 409] width 43 height 43
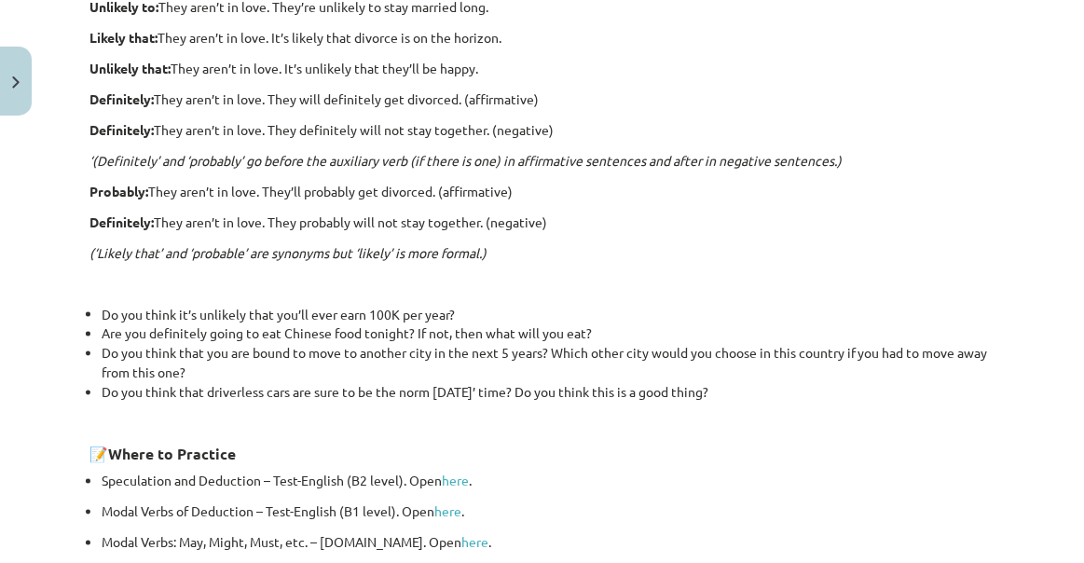
scroll to position [611, 0]
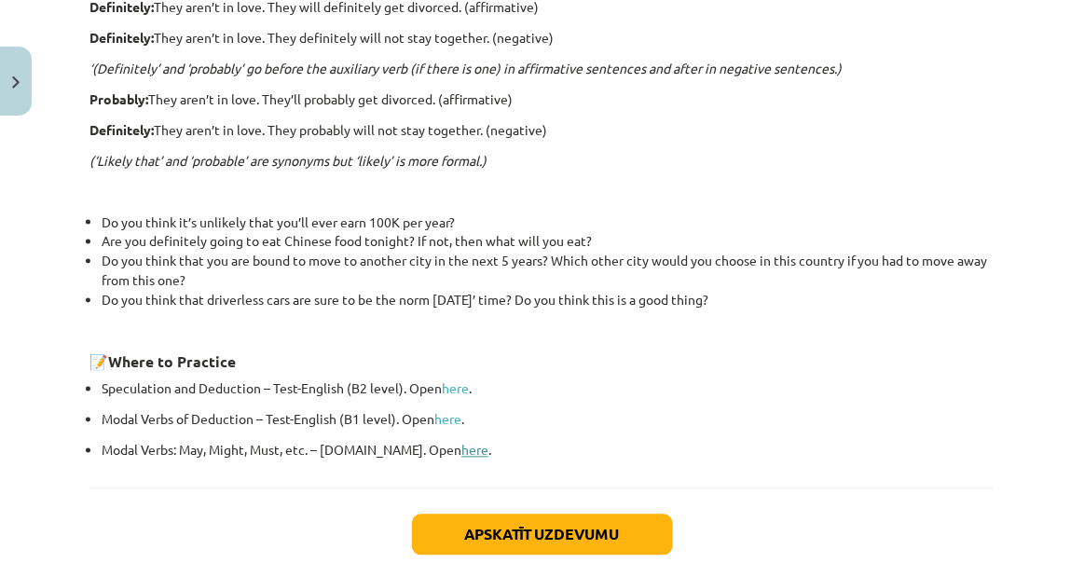
click at [461, 452] on link "here" at bounding box center [474, 450] width 27 height 17
click at [0, 75] on button "Close" at bounding box center [16, 81] width 32 height 69
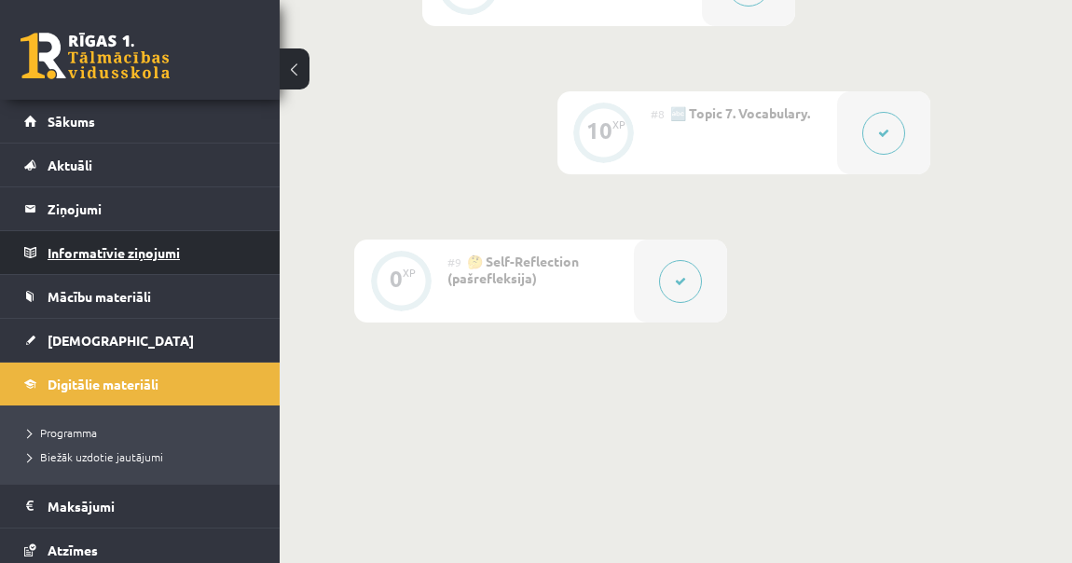
scroll to position [1483, 0]
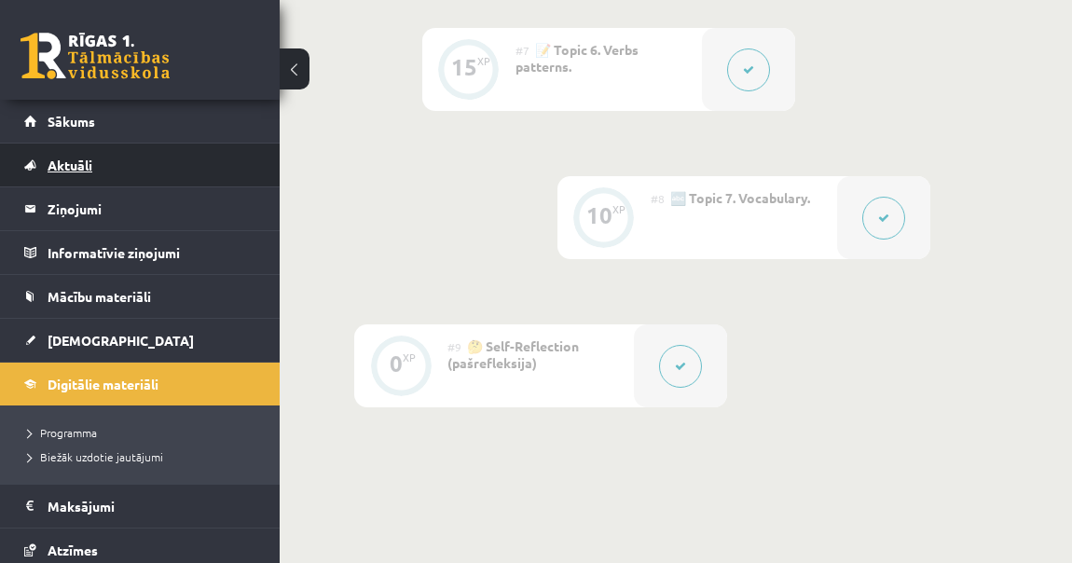
click at [64, 162] on span "Aktuāli" at bounding box center [70, 165] width 45 height 17
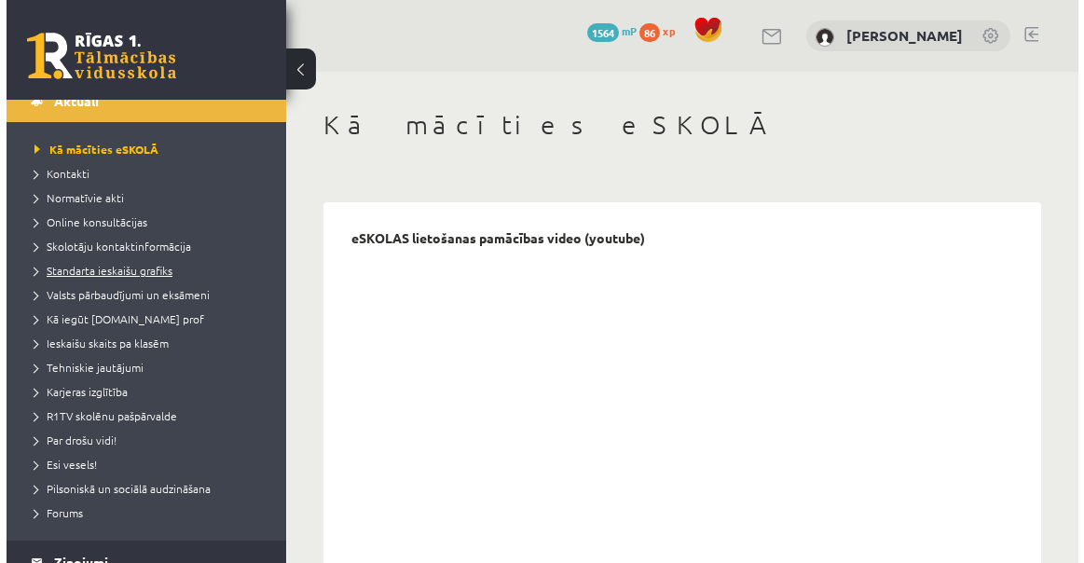
scroll to position [84, 0]
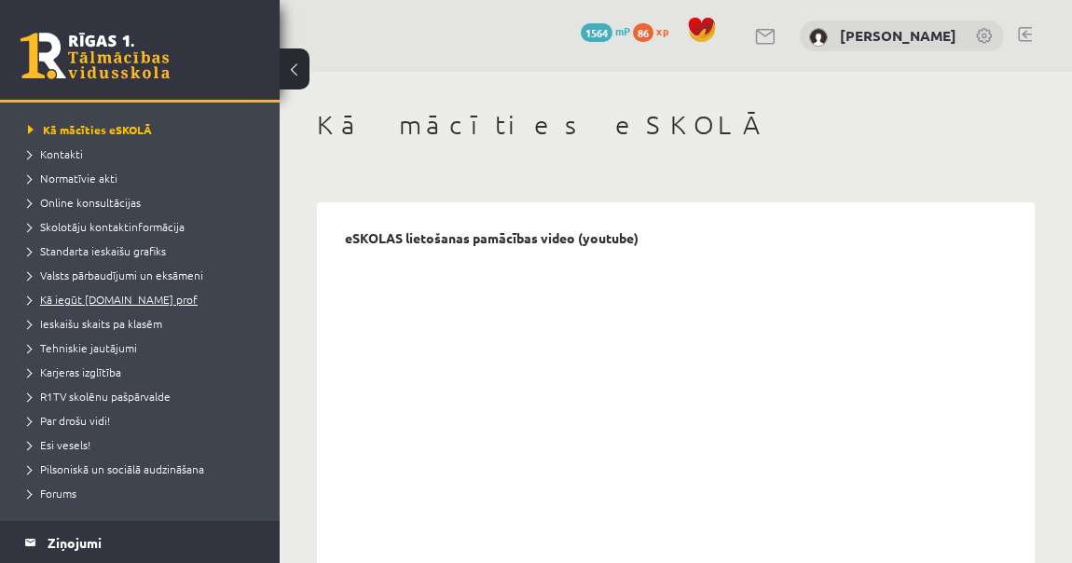
click at [111, 302] on span "Kā iegūt [DOMAIN_NAME] prof" at bounding box center [113, 299] width 170 height 15
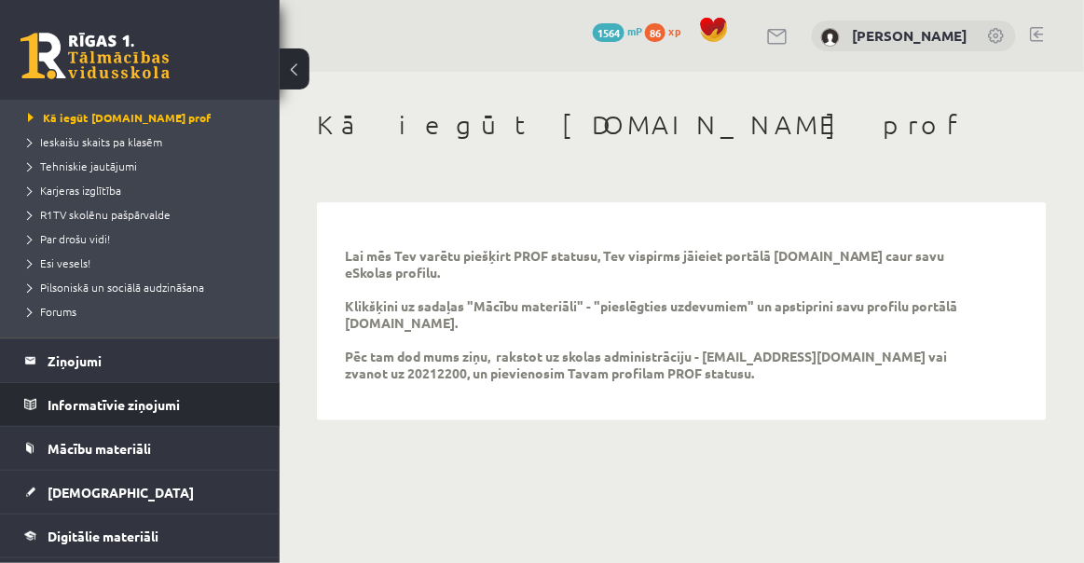
scroll to position [338, 0]
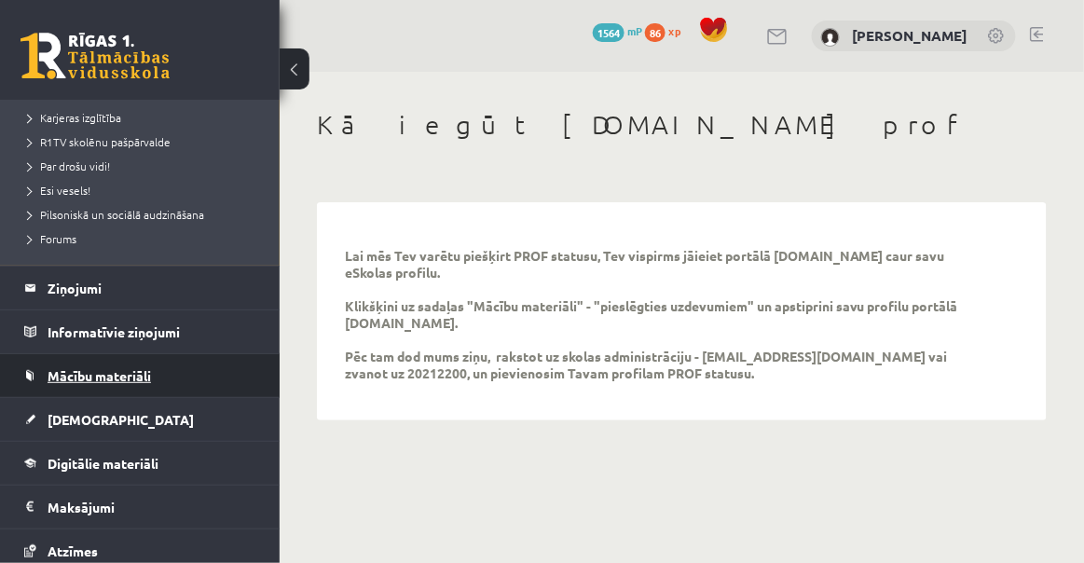
click at [146, 373] on span "Mācību materiāli" at bounding box center [99, 375] width 103 height 17
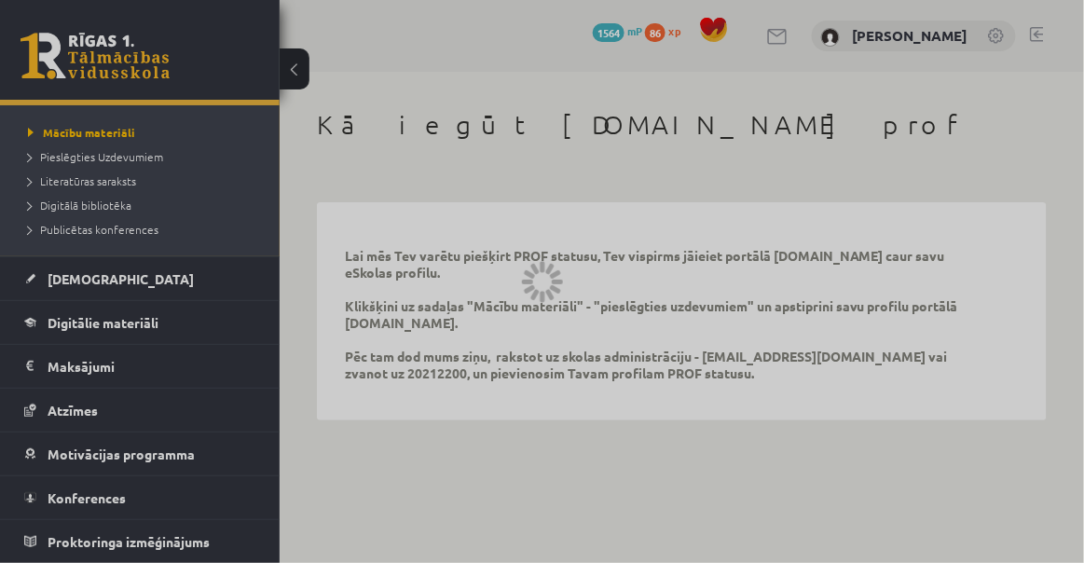
scroll to position [211, 0]
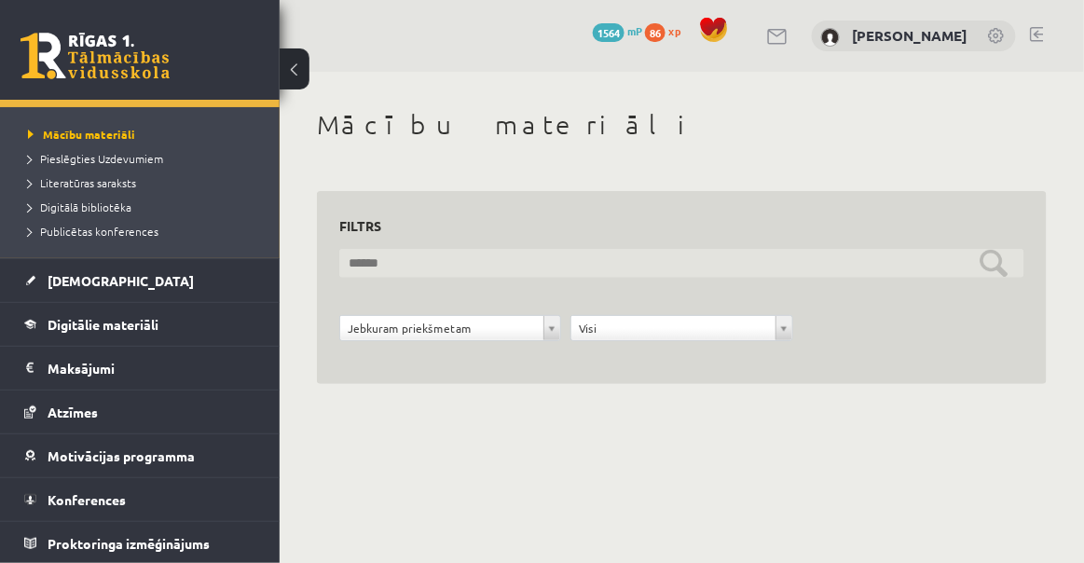
click at [491, 256] on input "text" at bounding box center [681, 263] width 685 height 29
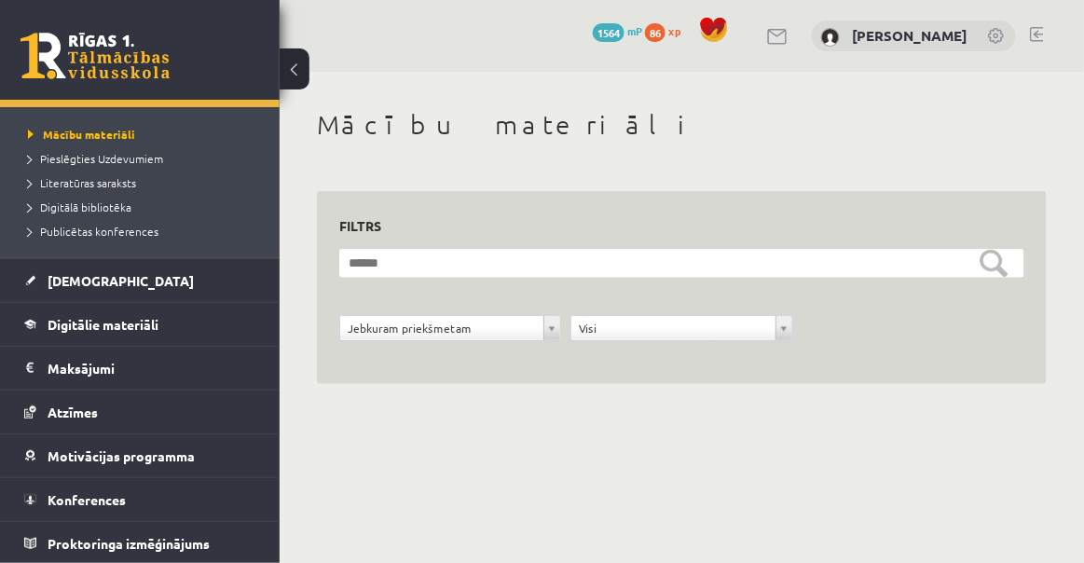
click at [542, 413] on div "**********" at bounding box center [682, 268] width 804 height 392
click at [140, 154] on span "Pieslēgties Uzdevumiem" at bounding box center [95, 158] width 135 height 15
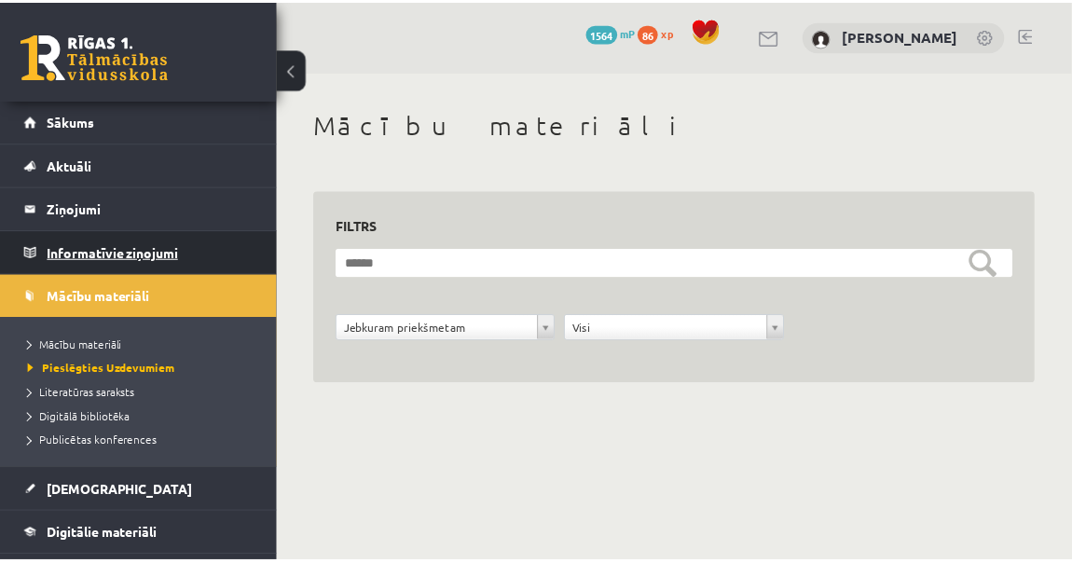
scroll to position [0, 0]
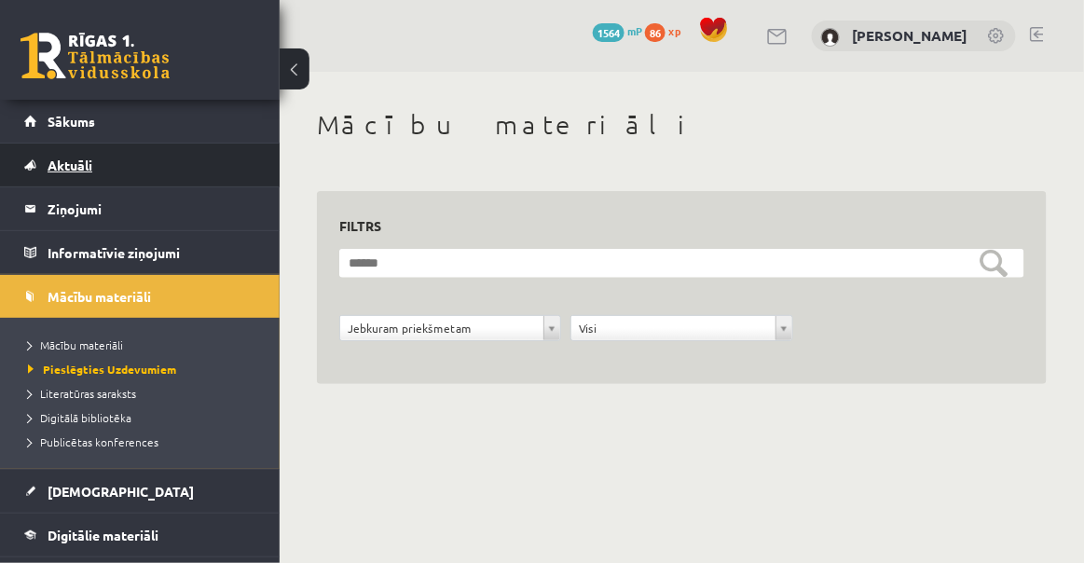
click at [99, 172] on link "Aktuāli" at bounding box center [140, 165] width 232 height 43
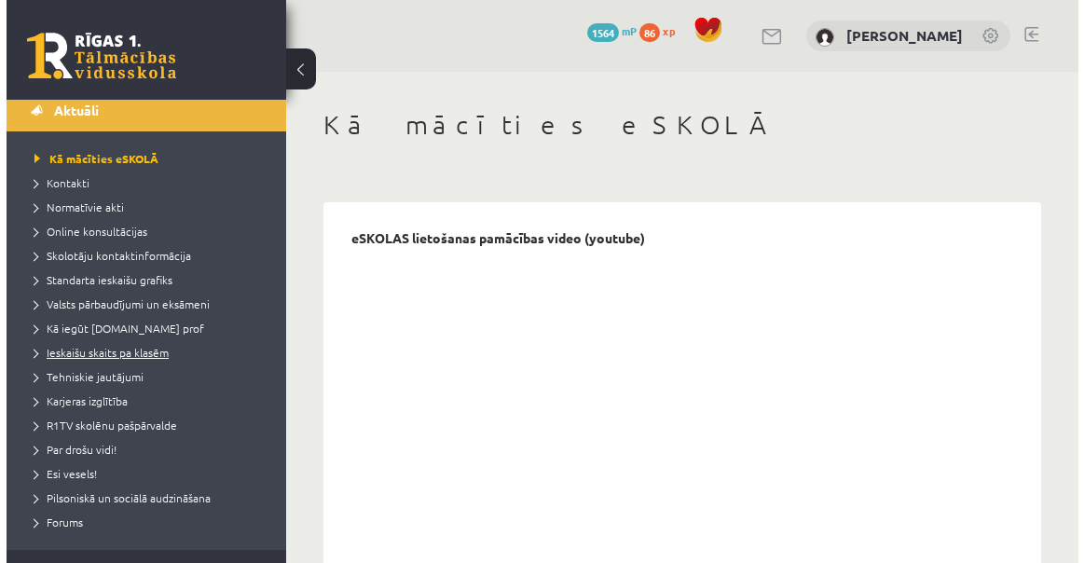
scroll to position [84, 0]
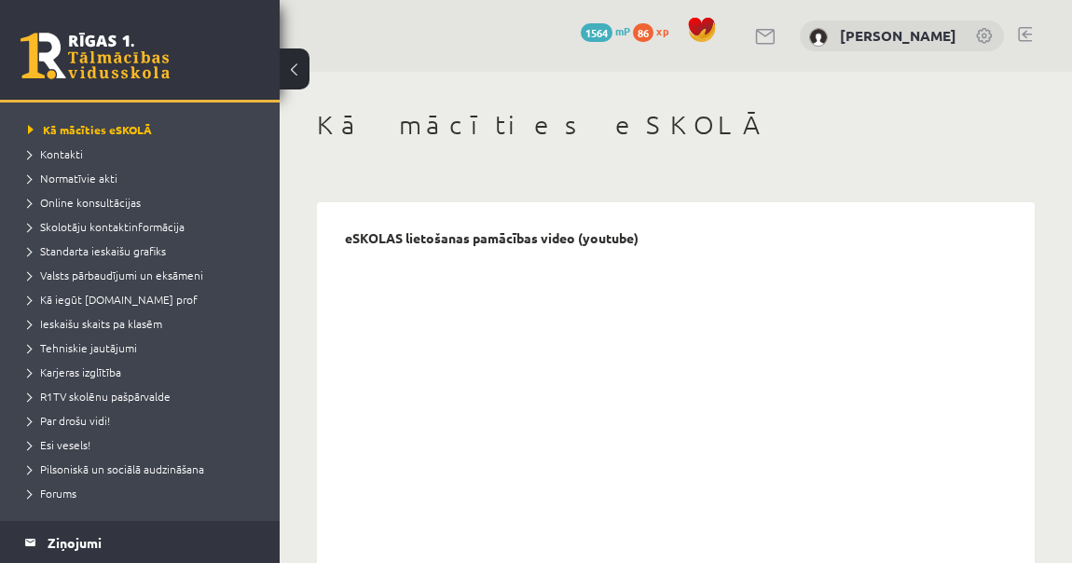
click at [138, 287] on li "Kā iegūt [DOMAIN_NAME] prof" at bounding box center [144, 299] width 233 height 24
click at [139, 297] on span "Kā iegūt [DOMAIN_NAME] prof" at bounding box center [119, 299] width 183 height 15
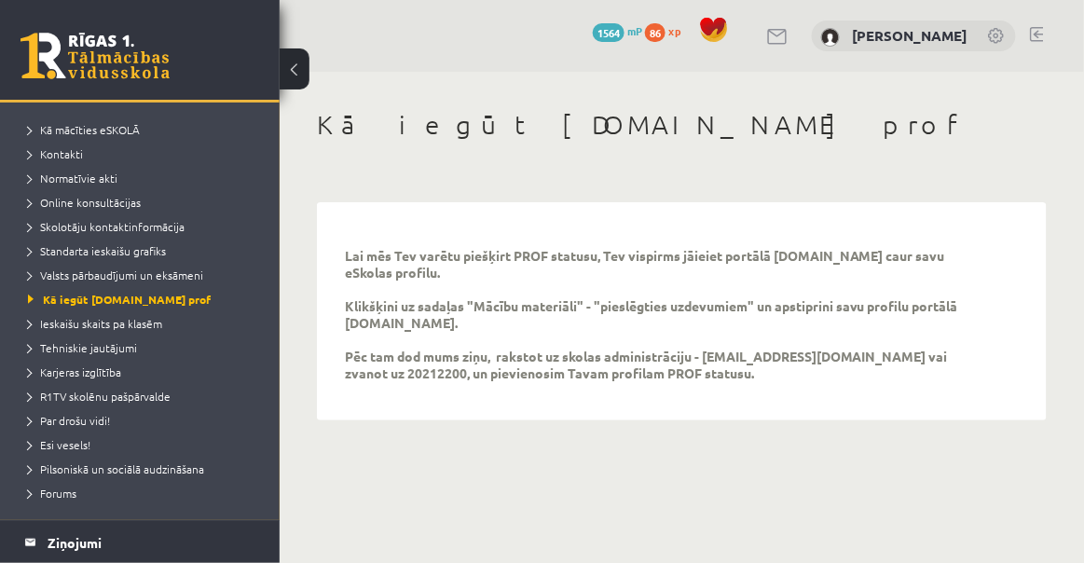
scroll to position [423, 0]
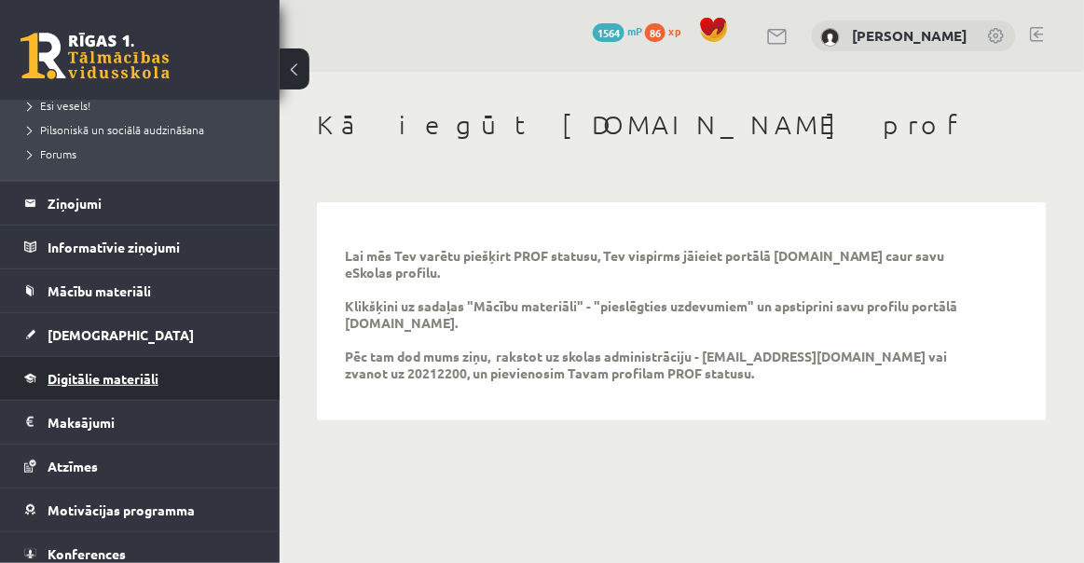
click at [149, 370] on span "Digitālie materiāli" at bounding box center [103, 378] width 111 height 17
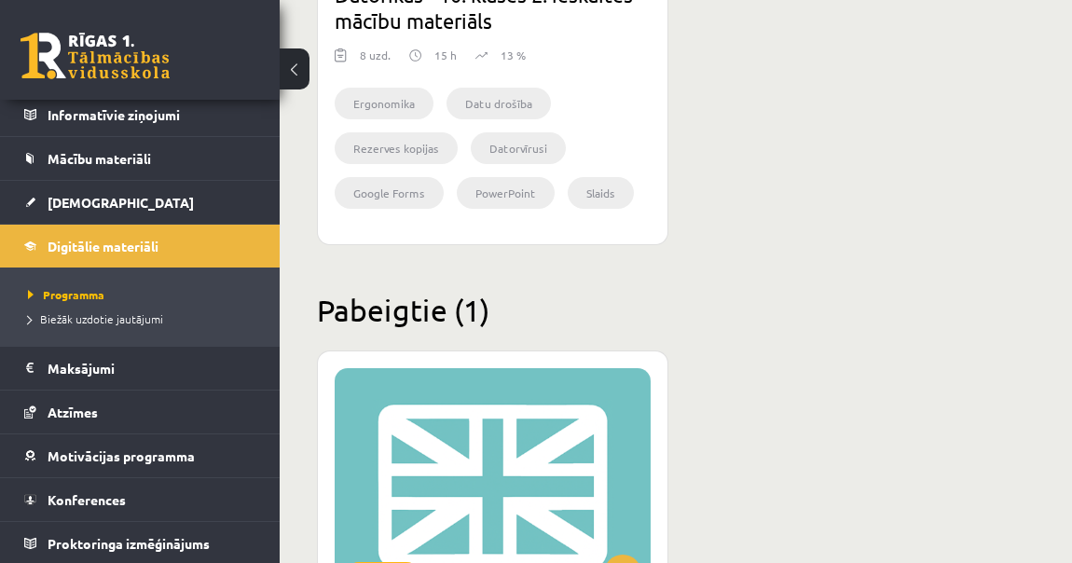
scroll to position [3219, 0]
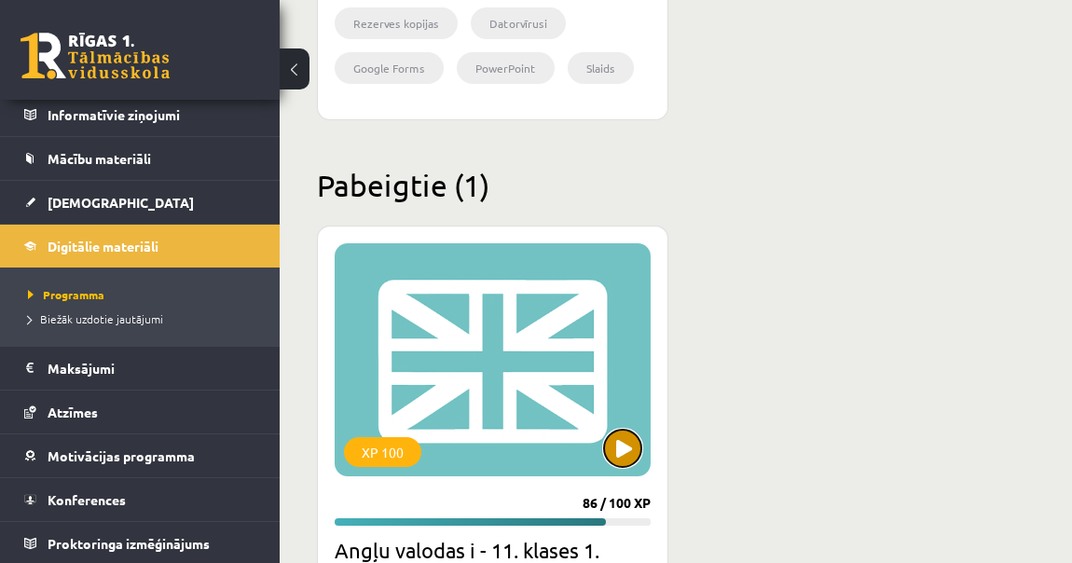
click at [639, 445] on button at bounding box center [622, 448] width 37 height 37
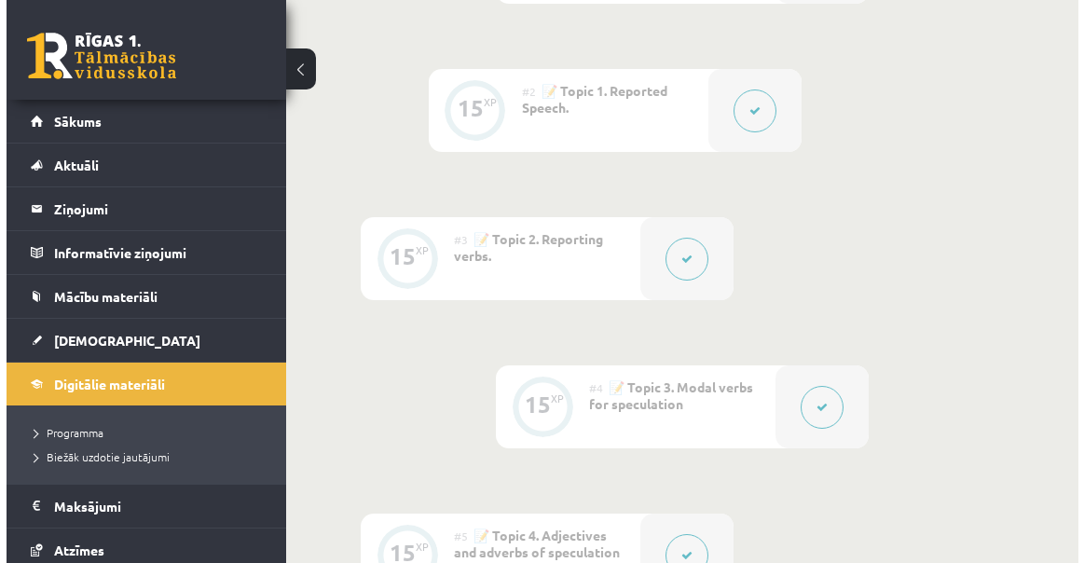
scroll to position [932, 0]
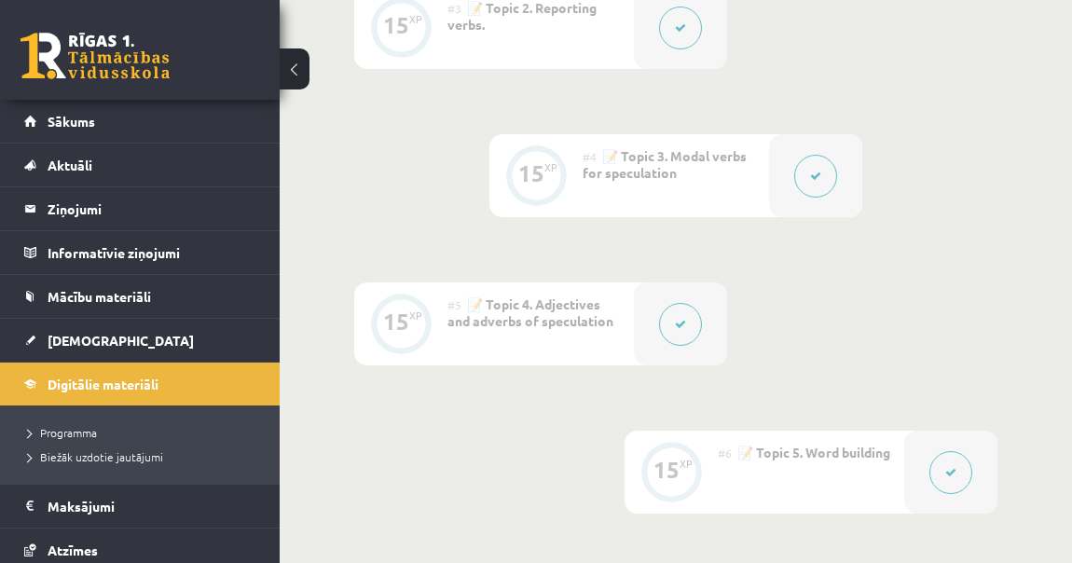
click at [829, 171] on button at bounding box center [815, 176] width 43 height 43
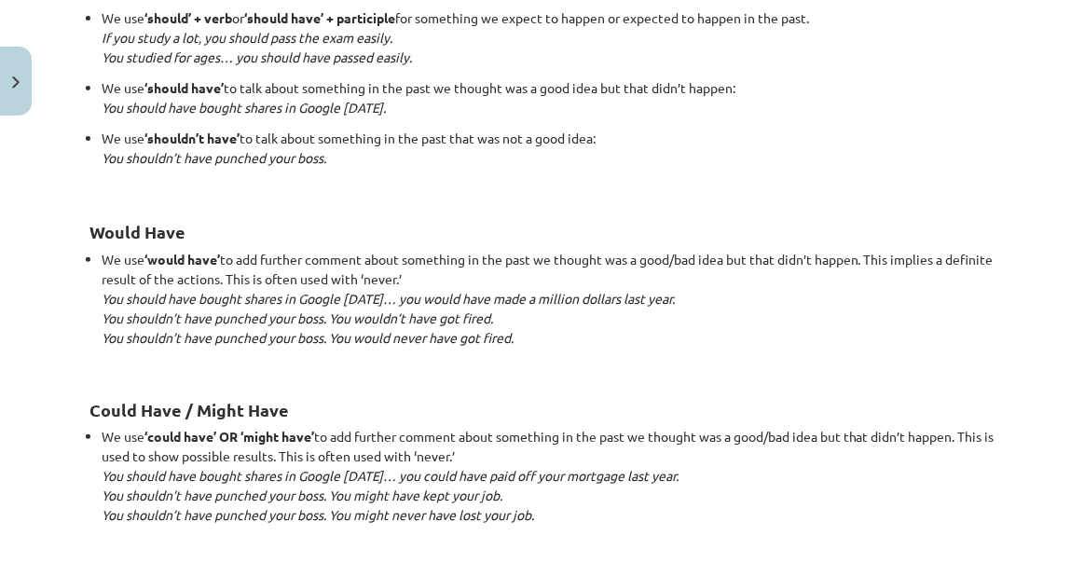
scroll to position [1864, 0]
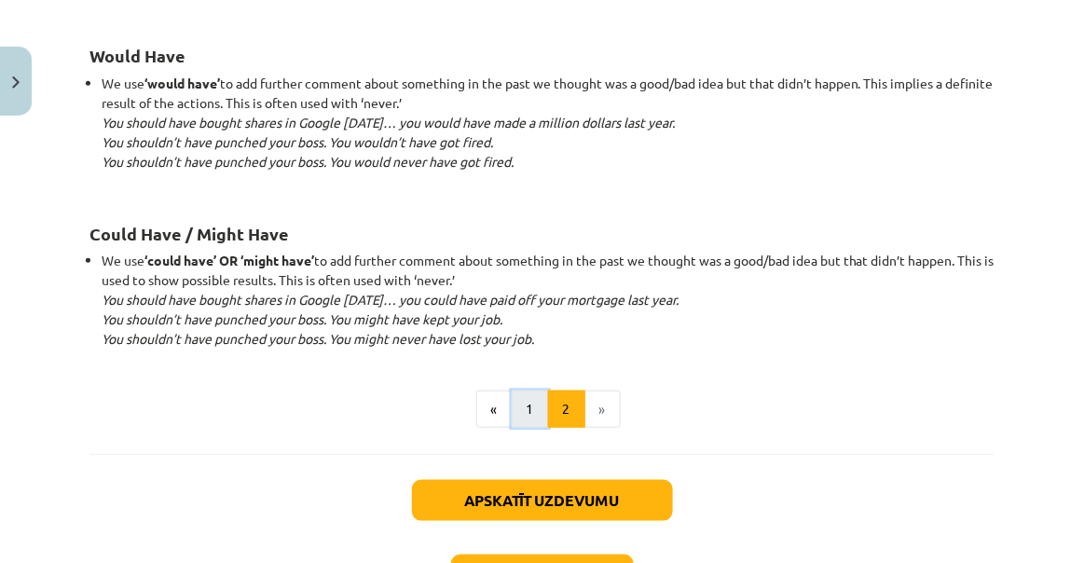
click at [541, 397] on button "1" at bounding box center [530, 409] width 37 height 37
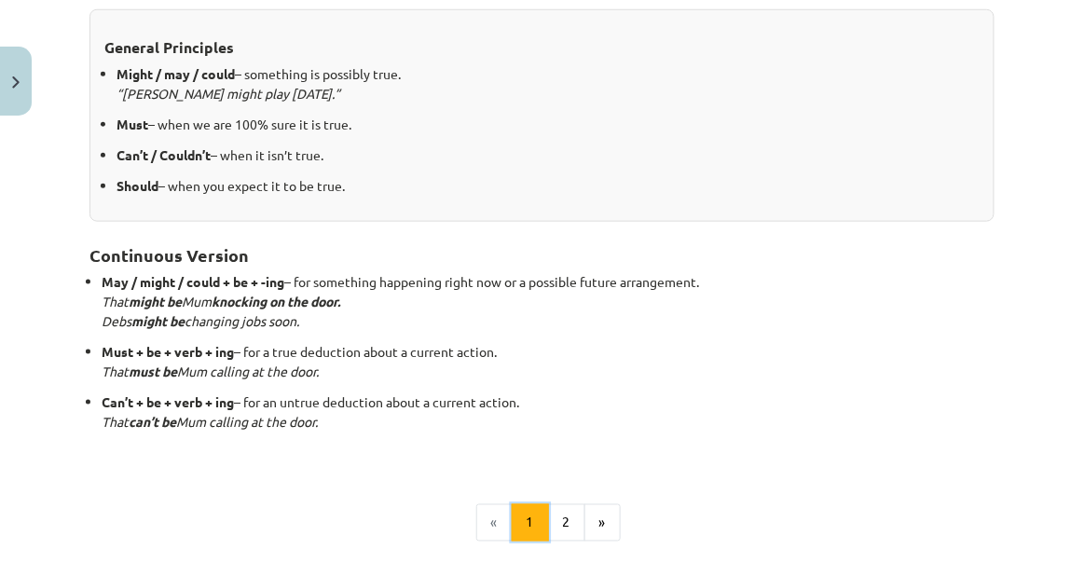
scroll to position [424, 0]
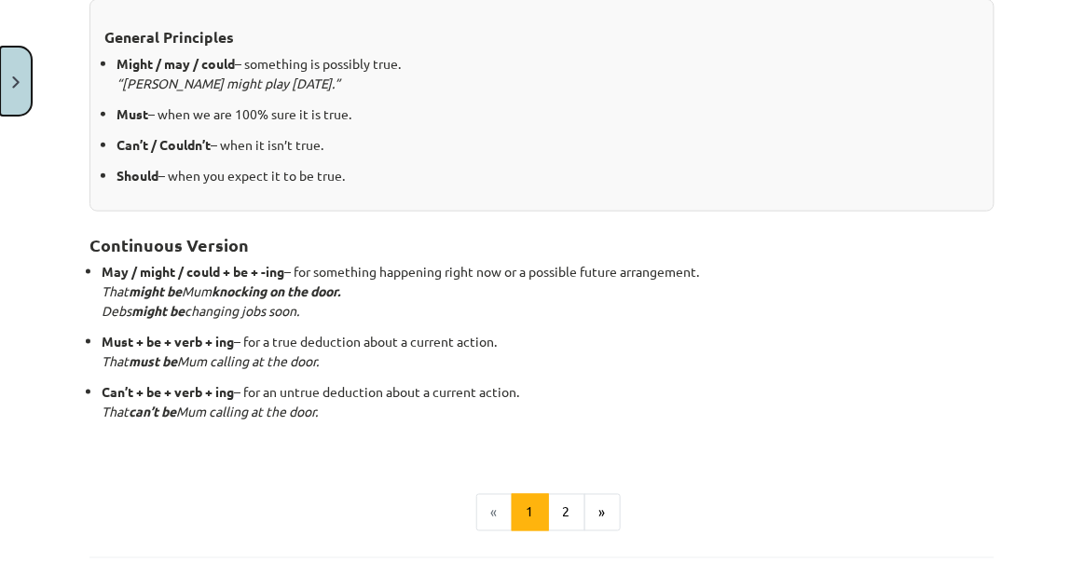
click at [3, 80] on button "Close" at bounding box center [16, 81] width 32 height 69
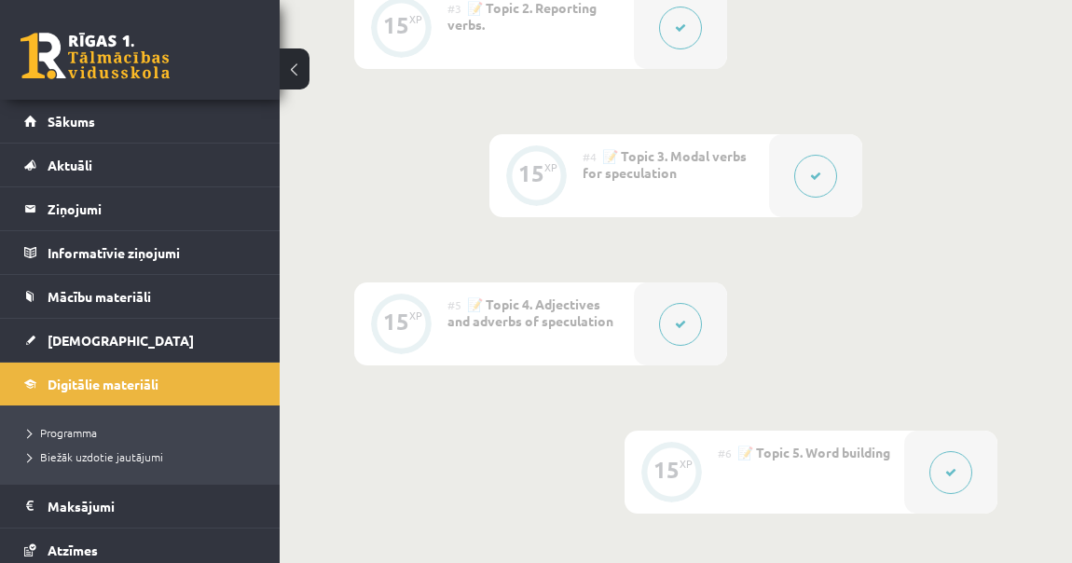
click at [691, 315] on button at bounding box center [680, 324] width 43 height 43
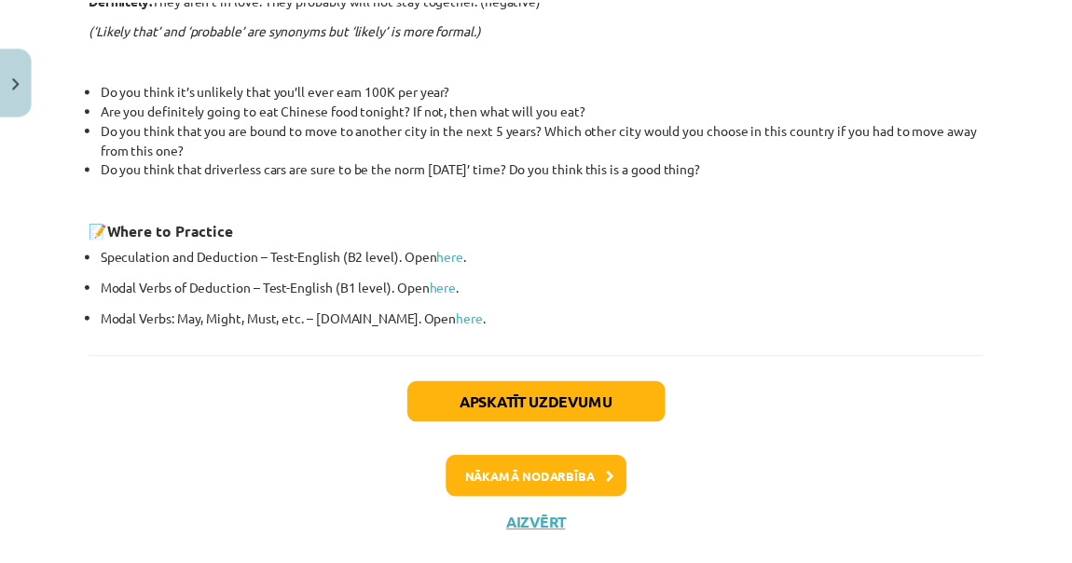
scroll to position [780, 0]
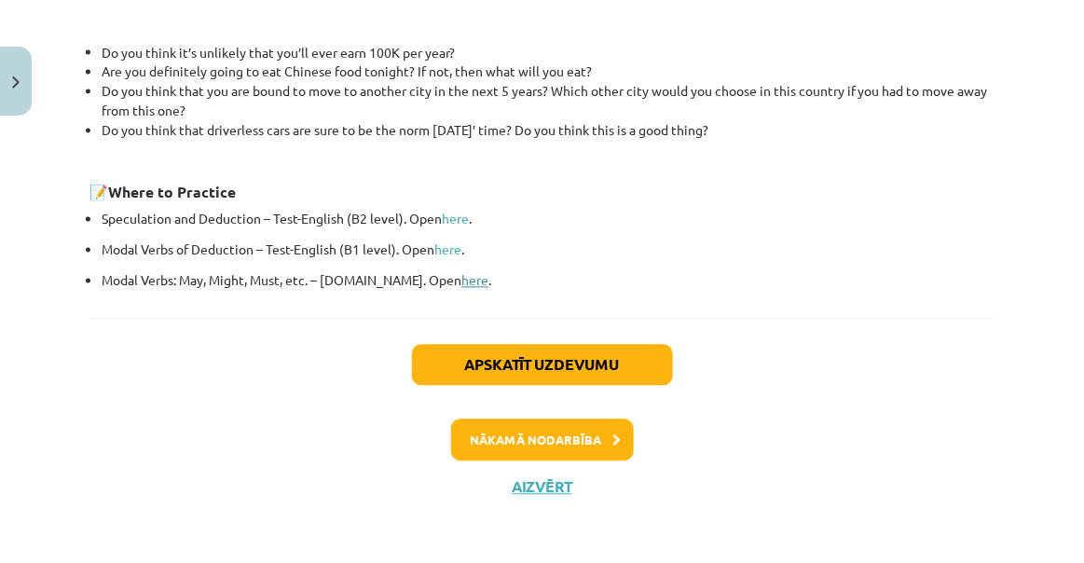
click at [461, 277] on link "here" at bounding box center [474, 280] width 27 height 17
click at [9, 67] on button "Close" at bounding box center [16, 81] width 32 height 69
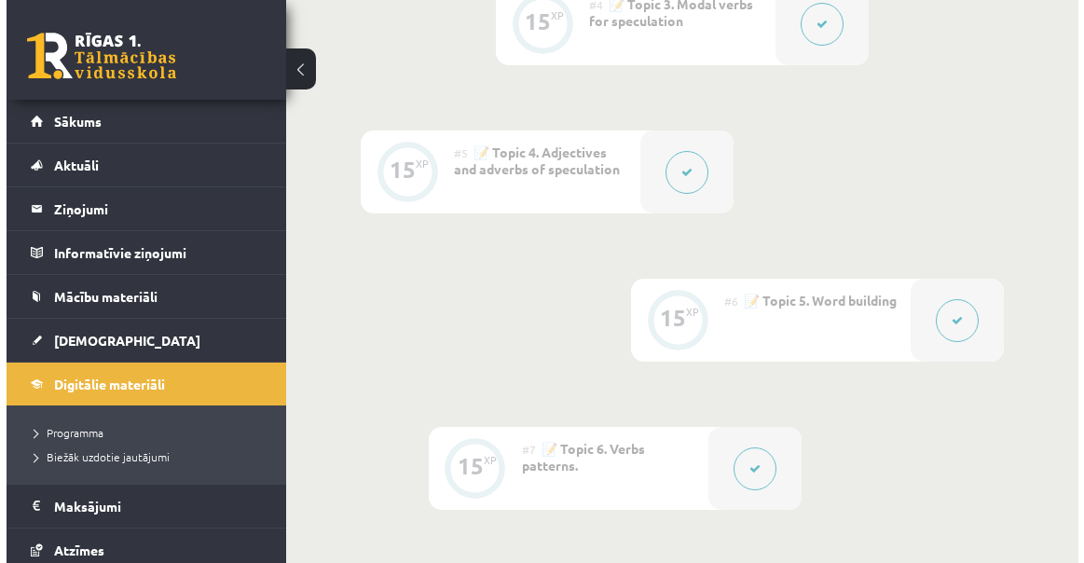
scroll to position [1101, 0]
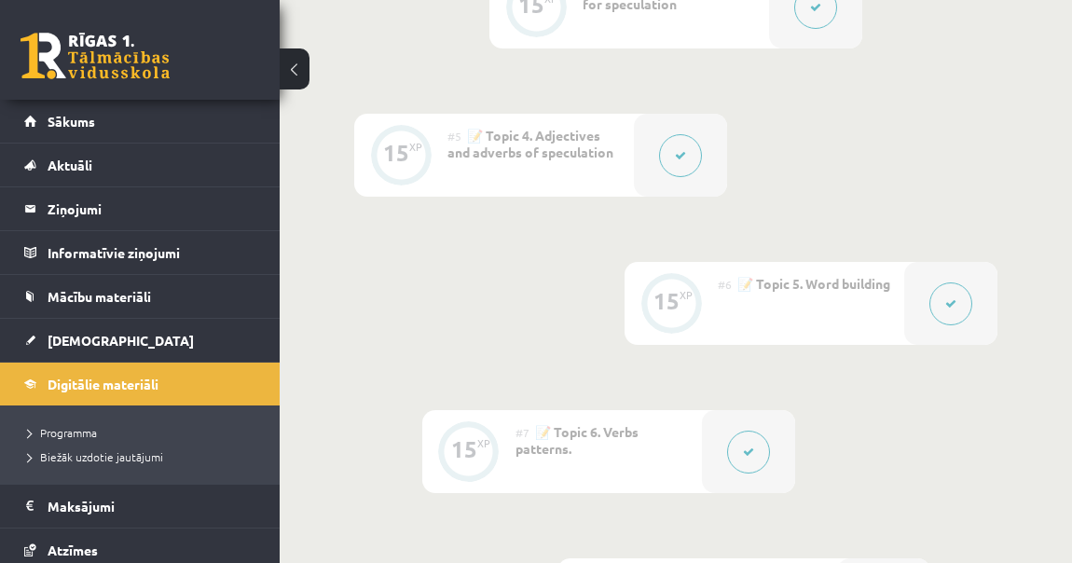
click at [691, 462] on div "#7 📝 Topic 6. Verbs patterns." at bounding box center [608, 451] width 186 height 83
click at [730, 454] on button at bounding box center [748, 452] width 43 height 43
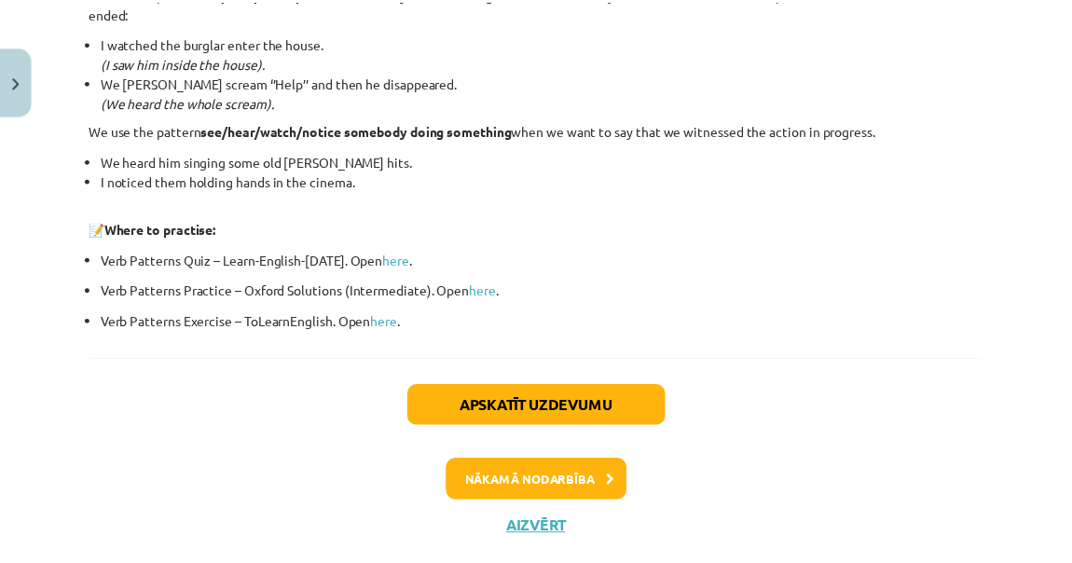
scroll to position [2674, 0]
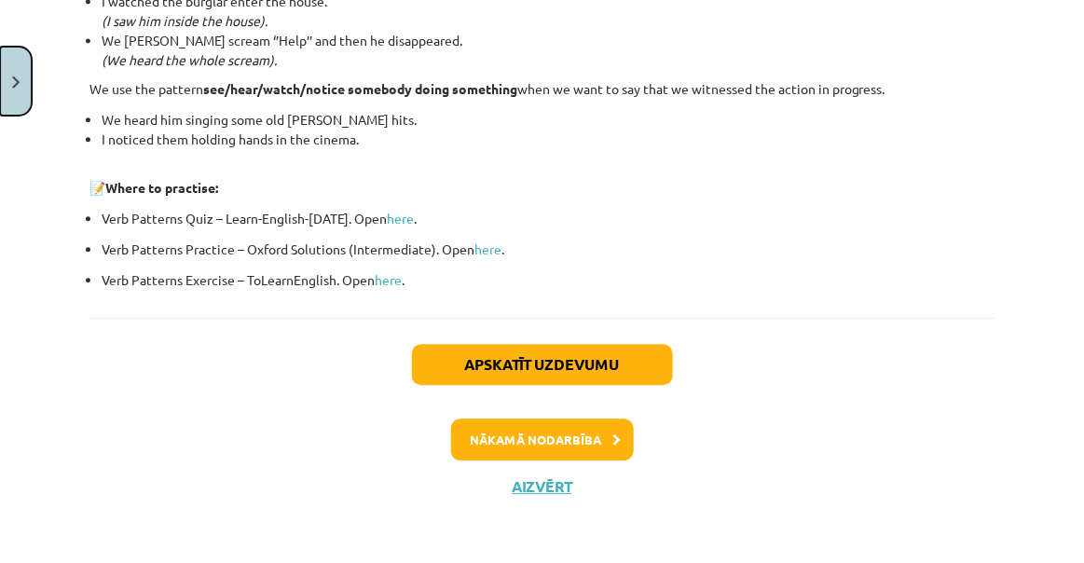
click at [27, 65] on button "Close" at bounding box center [16, 81] width 32 height 69
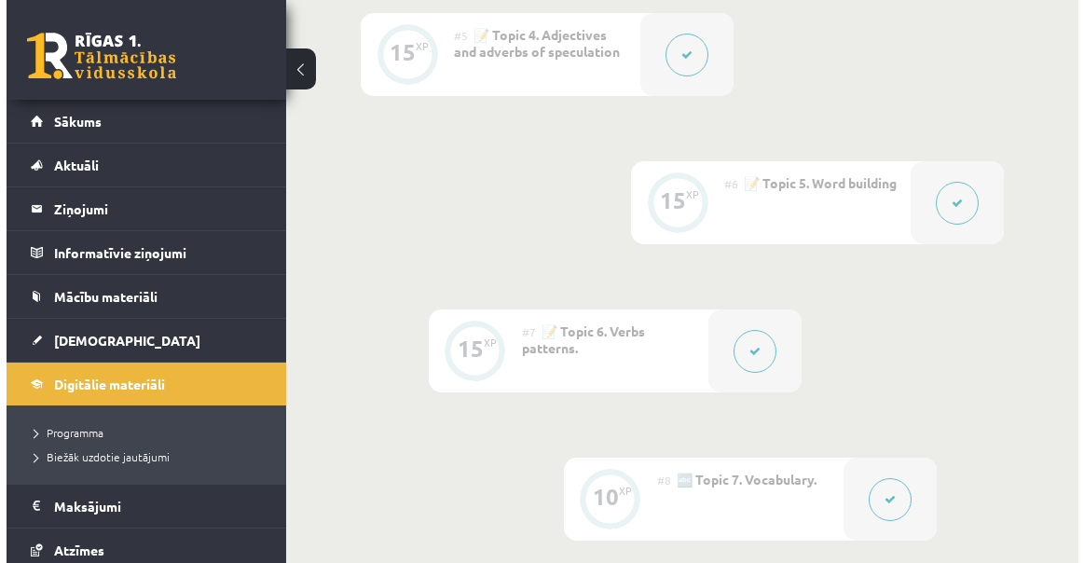
scroll to position [1186, 0]
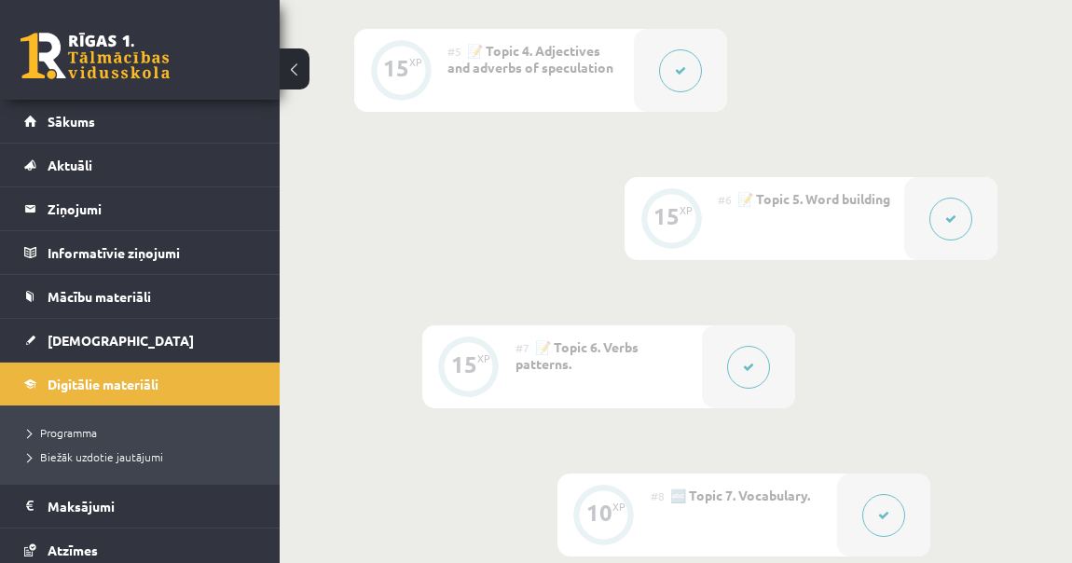
click at [948, 220] on icon at bounding box center [950, 218] width 11 height 11
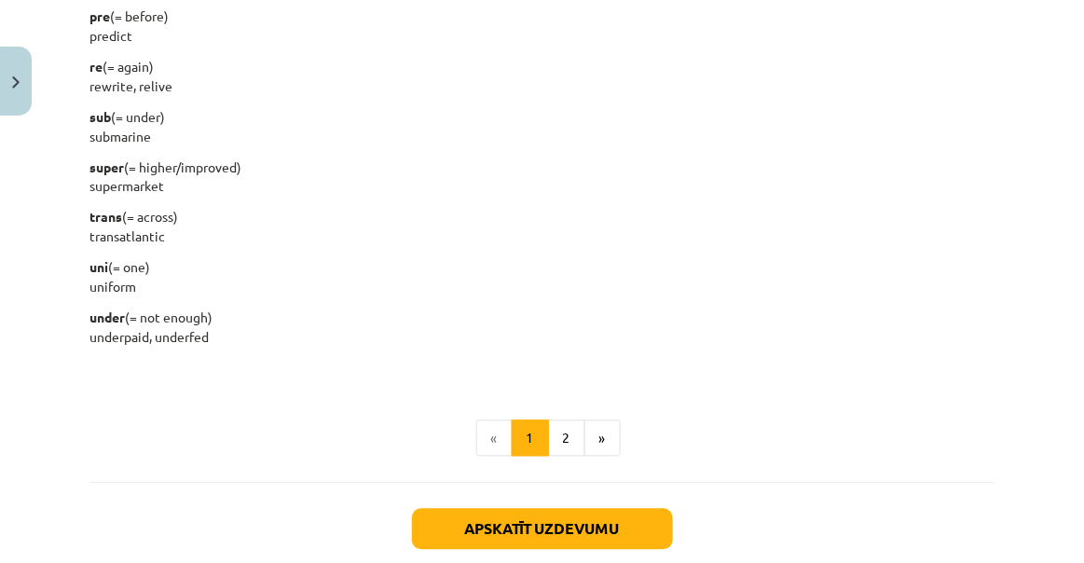
scroll to position [2537, 0]
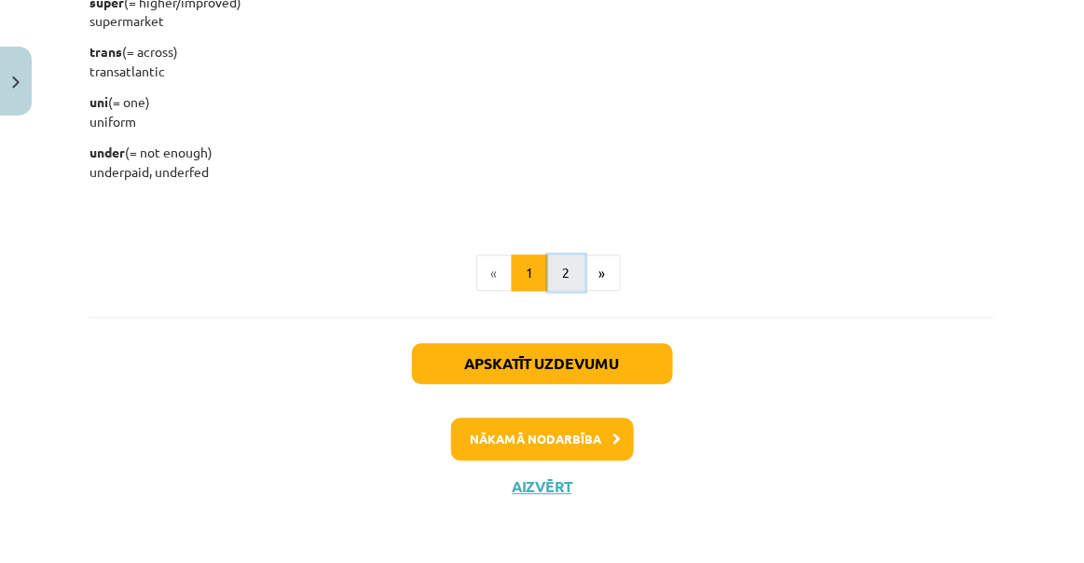
click at [549, 277] on button "2" at bounding box center [566, 273] width 37 height 37
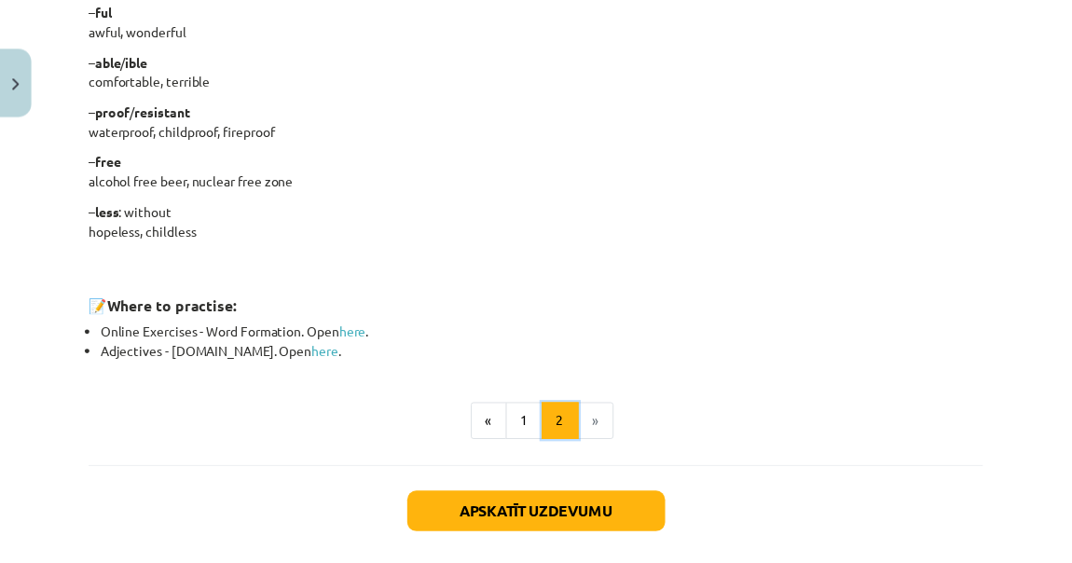
scroll to position [1724, 0]
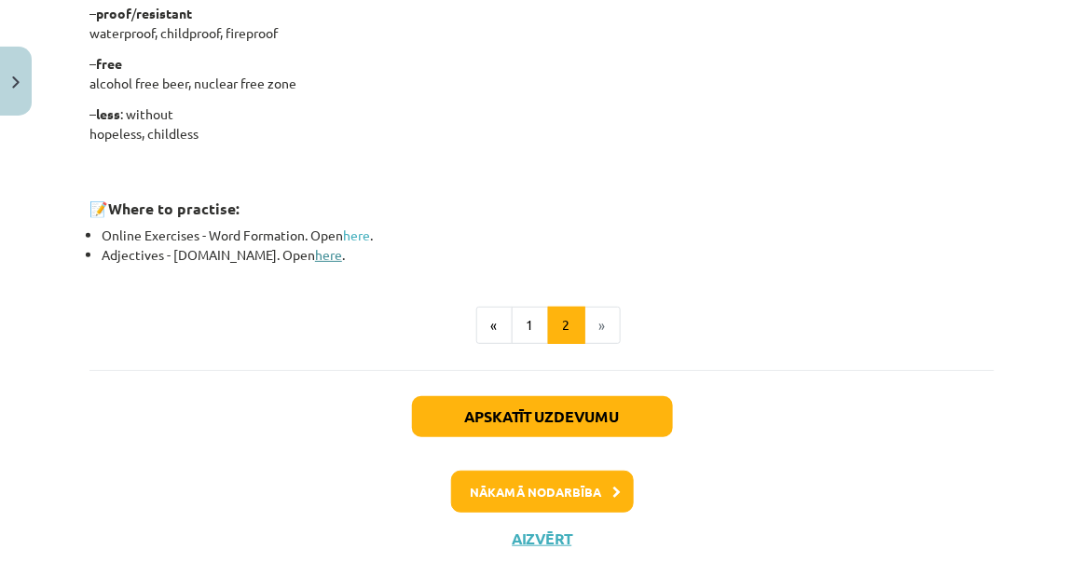
click at [315, 258] on link "here" at bounding box center [328, 254] width 27 height 17
click at [315, 252] on link "here" at bounding box center [328, 254] width 27 height 17
click at [13, 61] on button "Close" at bounding box center [16, 81] width 32 height 69
click at [62, 103] on div "Mācību tēma: Angļu valodas i - 11. klases 1. ieskaites mācību materiāls #6 📝 To…" at bounding box center [542, 281] width 1084 height 563
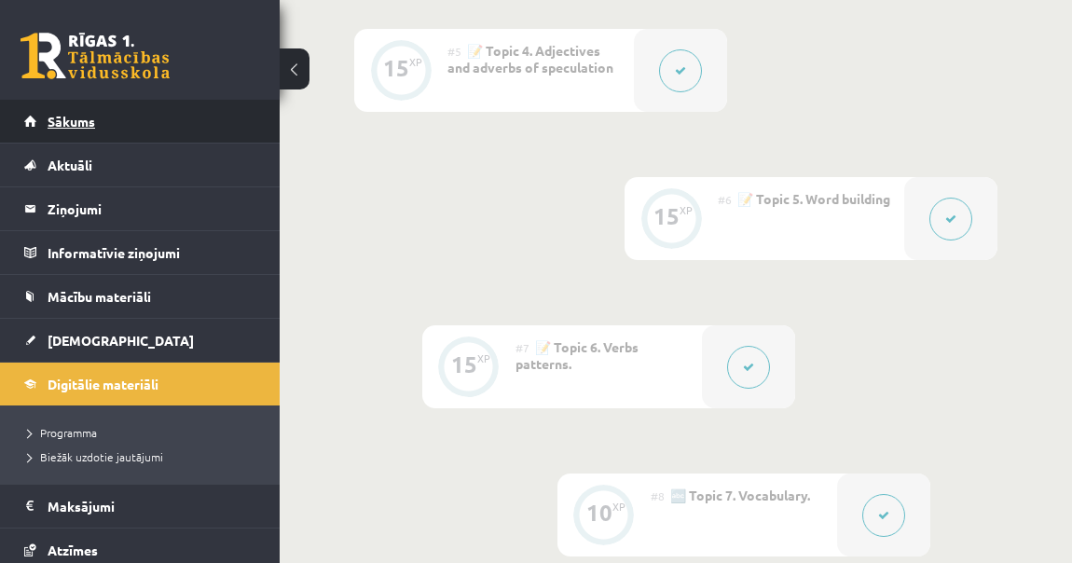
click at [57, 121] on span "Sākums" at bounding box center [72, 121] width 48 height 17
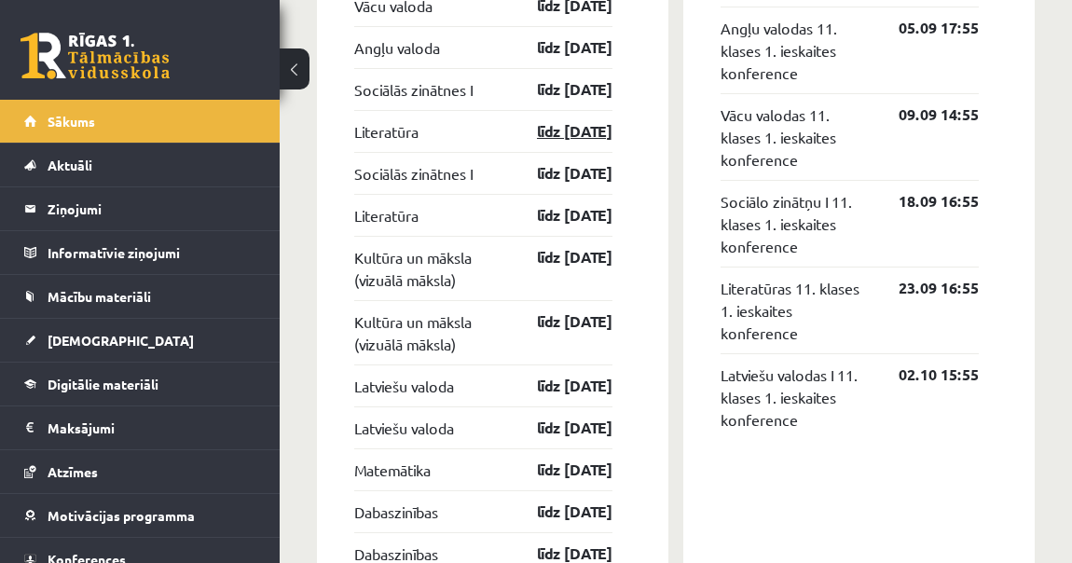
scroll to position [1601, 0]
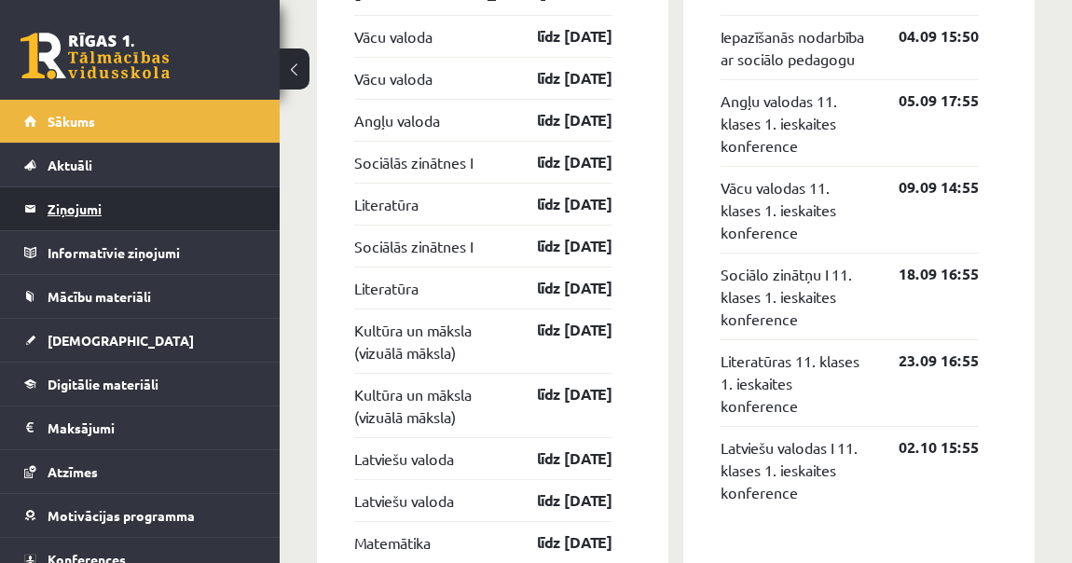
click at [136, 202] on legend "Ziņojumi 0" at bounding box center [152, 208] width 209 height 43
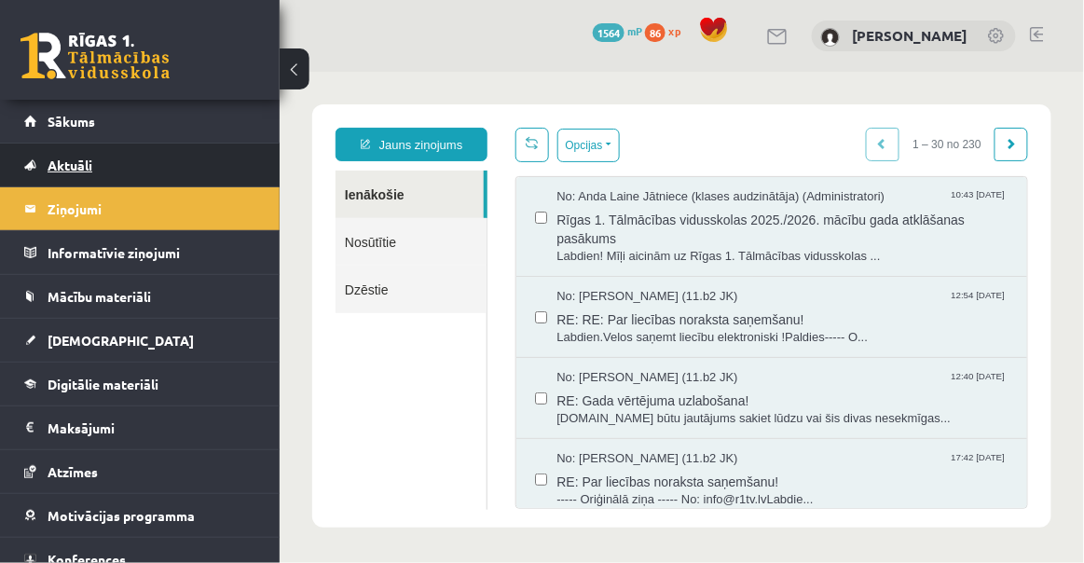
click at [125, 157] on link "Aktuāli" at bounding box center [140, 165] width 232 height 43
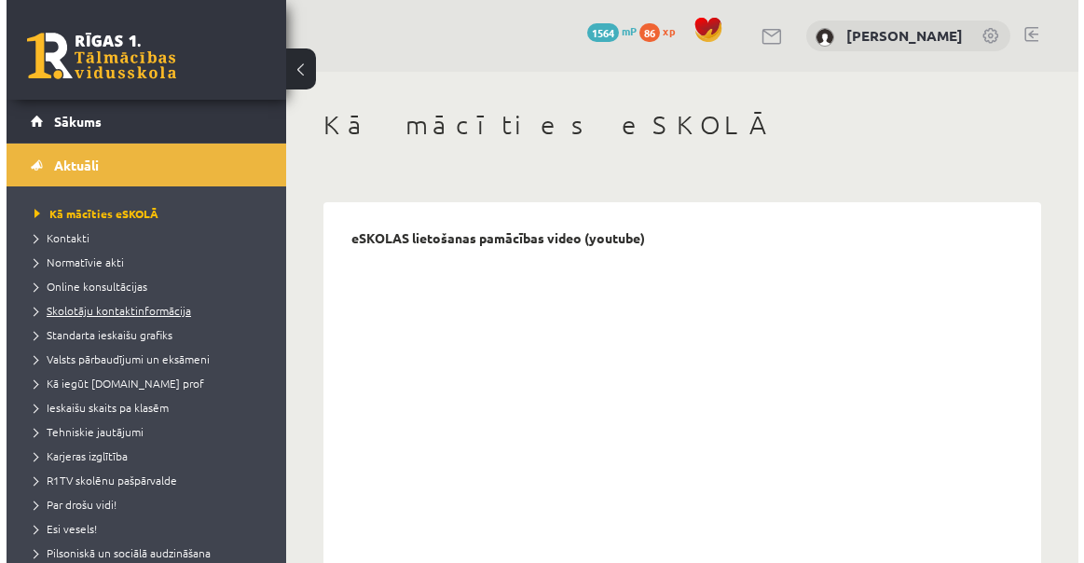
scroll to position [84, 0]
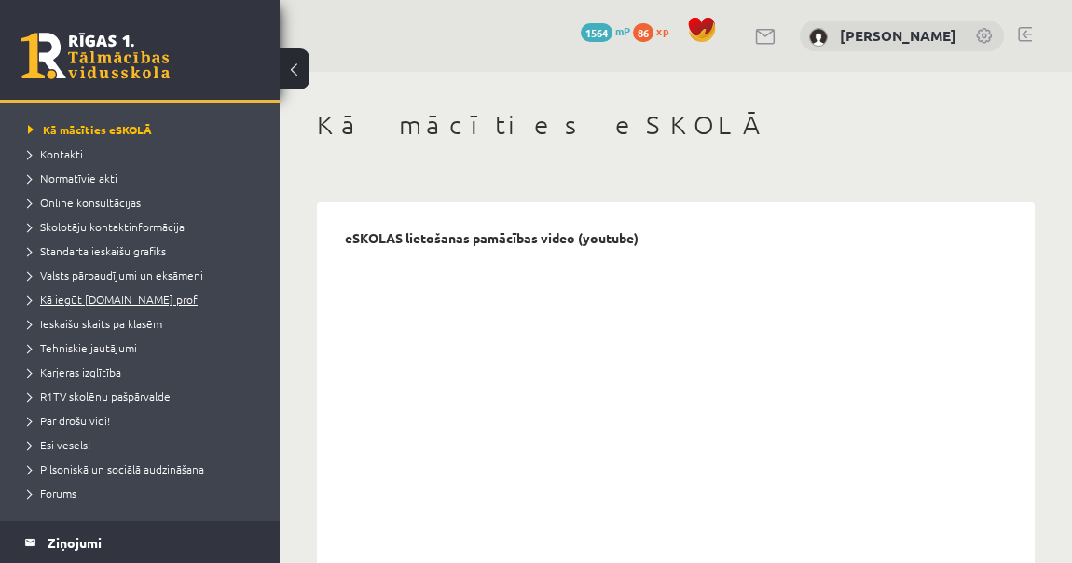
click at [135, 299] on span "Kā iegūt [DOMAIN_NAME] prof" at bounding box center [113, 299] width 170 height 15
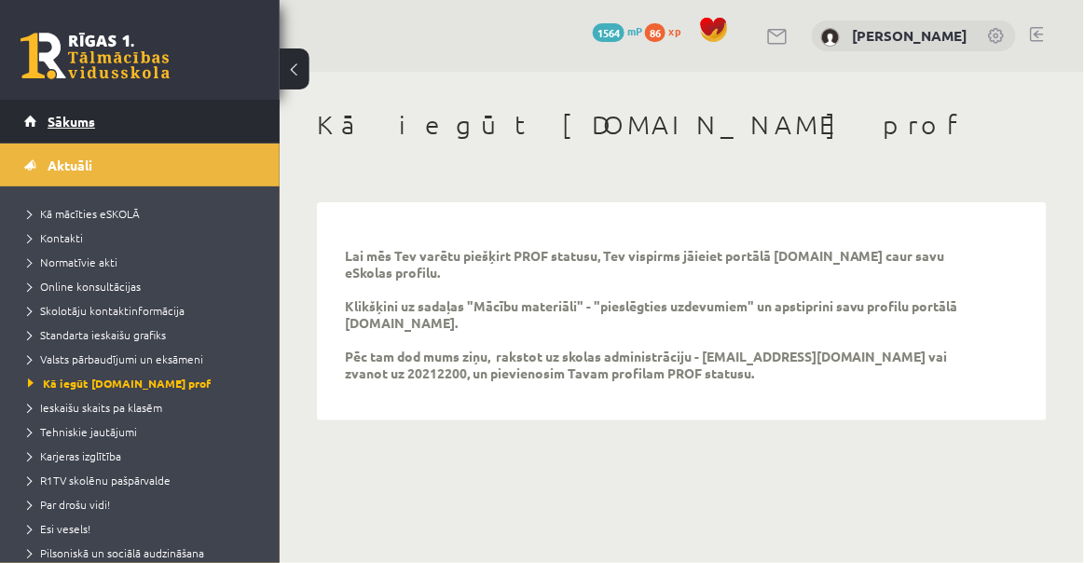
click at [65, 130] on link "Sākums" at bounding box center [140, 121] width 232 height 43
